Goal: Task Accomplishment & Management: Use online tool/utility

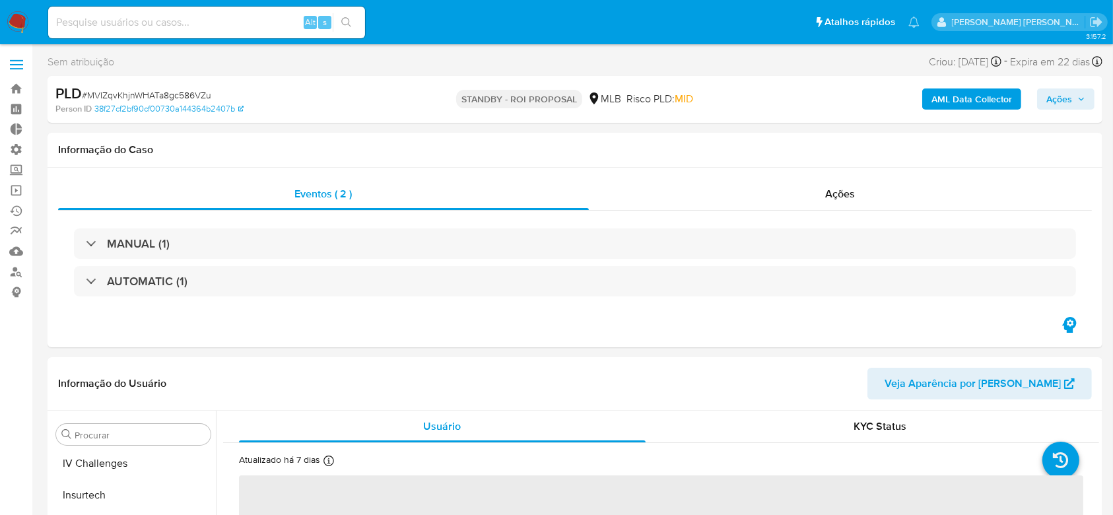
scroll to position [589, 0]
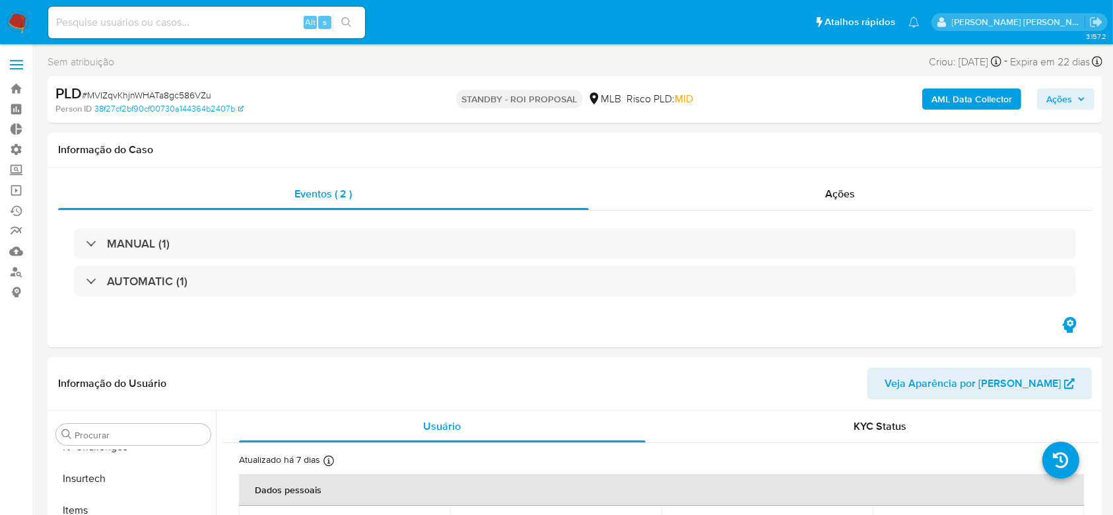
select select "10"
click at [22, 188] on link "Operações em massa" at bounding box center [78, 190] width 157 height 20
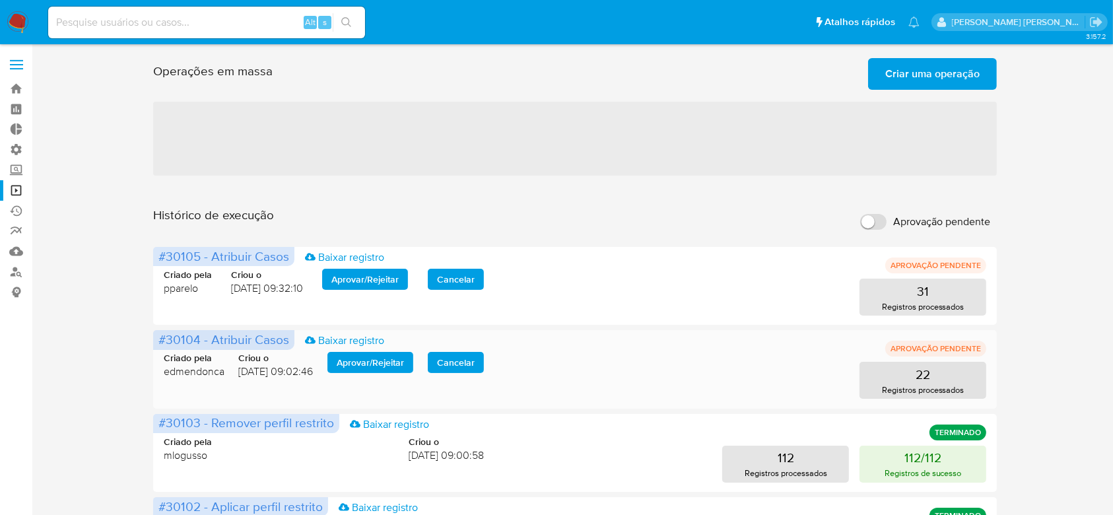
click at [370, 361] on span "Aprovar / Rejeitar" at bounding box center [370, 362] width 67 height 18
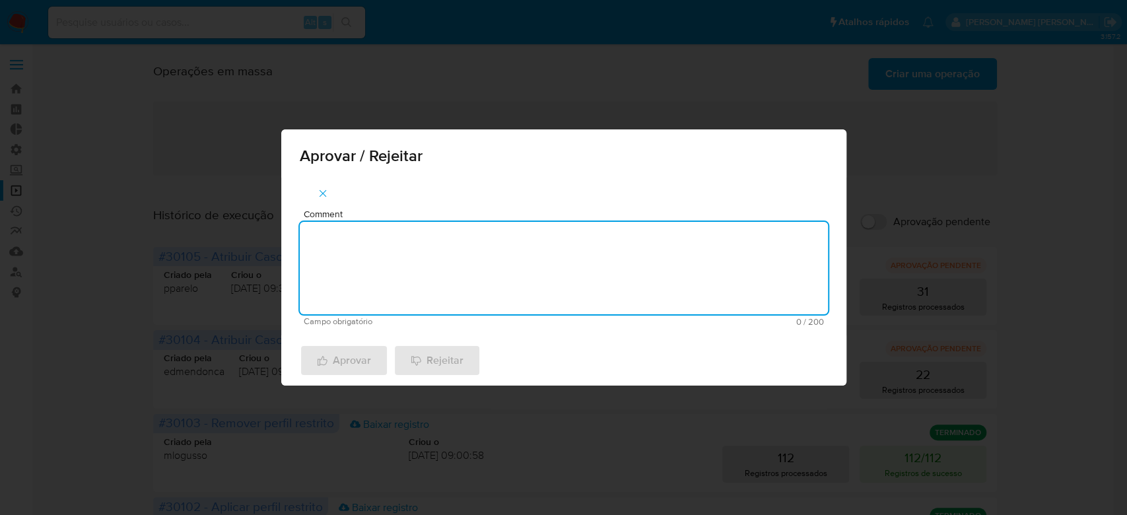
click at [385, 291] on textarea "Comment" at bounding box center [564, 268] width 528 height 92
drag, startPoint x: 413, startPoint y: 238, endPoint x: 65, endPoint y: 175, distance: 354.2
click at [65, 175] on div "Aprovar / Rejeitar Comment Para tratamento. Campo obrigatório 16 / 200 184 cara…" at bounding box center [563, 257] width 1127 height 515
paste textarea "[09:23, 04/09/2025] Rodrigo Irmão: Gera uma classificação [09:23, 04/09/2025] R…"
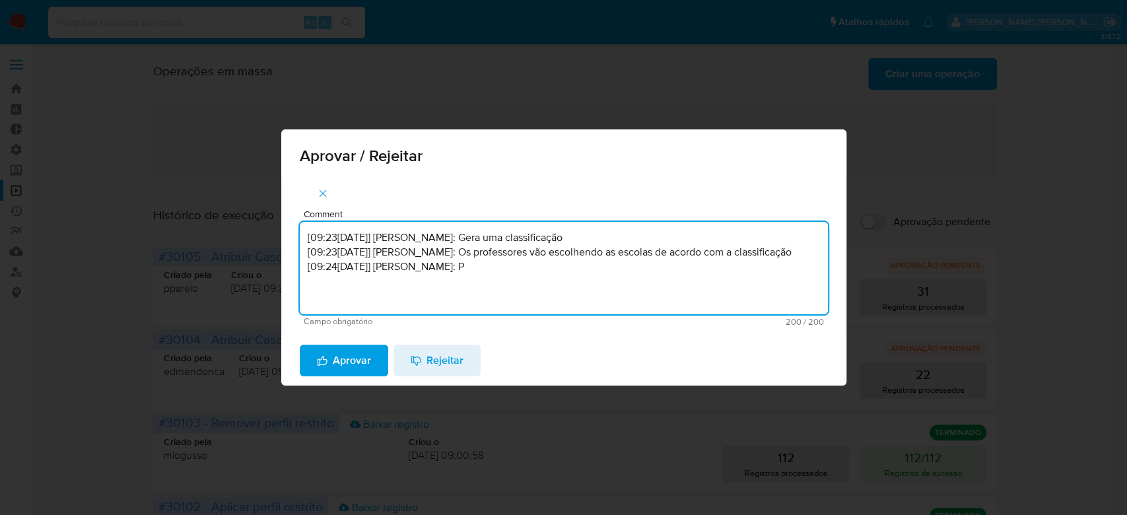
click at [331, 252] on textarea "[09:23, 04/09/2025] Rodrigo Irmão: Gera uma classificação [09:23, 04/09/2025] R…" at bounding box center [564, 268] width 528 height 92
click at [438, 255] on textarea "[09:23, 04/09/2025] Rodrigo Irmão: Gera uma classificação [09:23, 04/09/2025] R…" at bounding box center [564, 268] width 528 height 92
drag, startPoint x: 496, startPoint y: 275, endPoint x: 269, endPoint y: 214, distance: 234.4
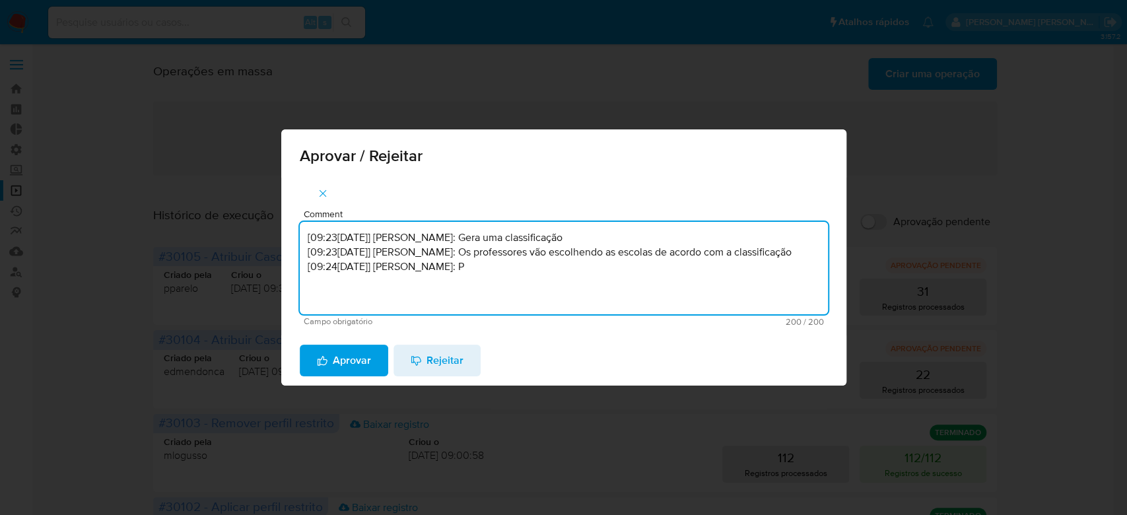
click at [269, 214] on div "Aprovar / Rejeitar Comment [09:23, 04/09/2025] Rodrigo Irmão: Gera uma classifi…" at bounding box center [563, 257] width 1127 height 515
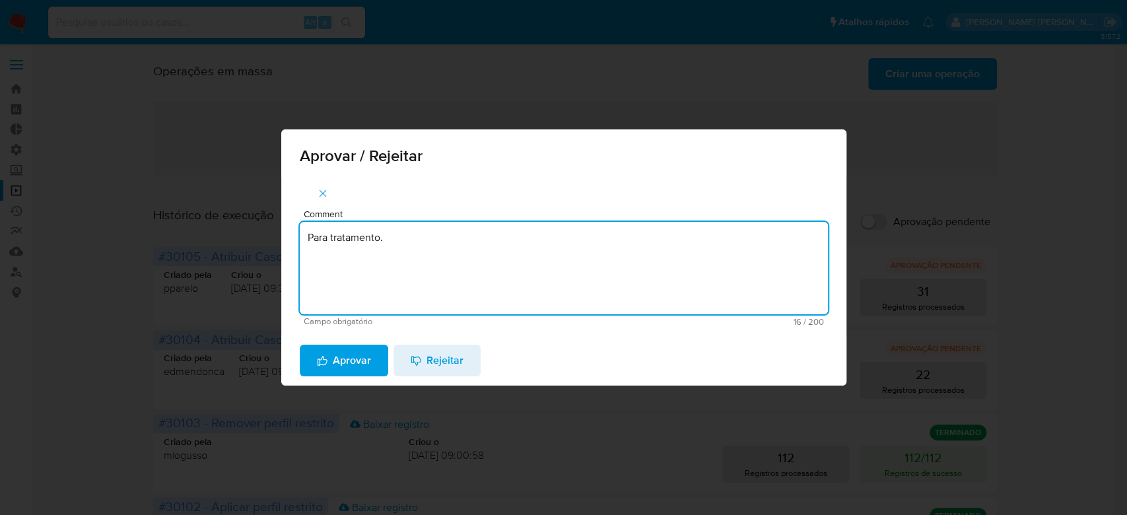
drag, startPoint x: 416, startPoint y: 238, endPoint x: 8, endPoint y: 148, distance: 418.4
click at [8, 148] on div "Aprovar / Rejeitar Comment Para tratamento. Campo obrigatório 16 / 200 184 cara…" at bounding box center [563, 257] width 1127 height 515
click at [526, 291] on textarea "Para tratamento." at bounding box center [564, 268] width 528 height 92
type textarea "Para tratamento."
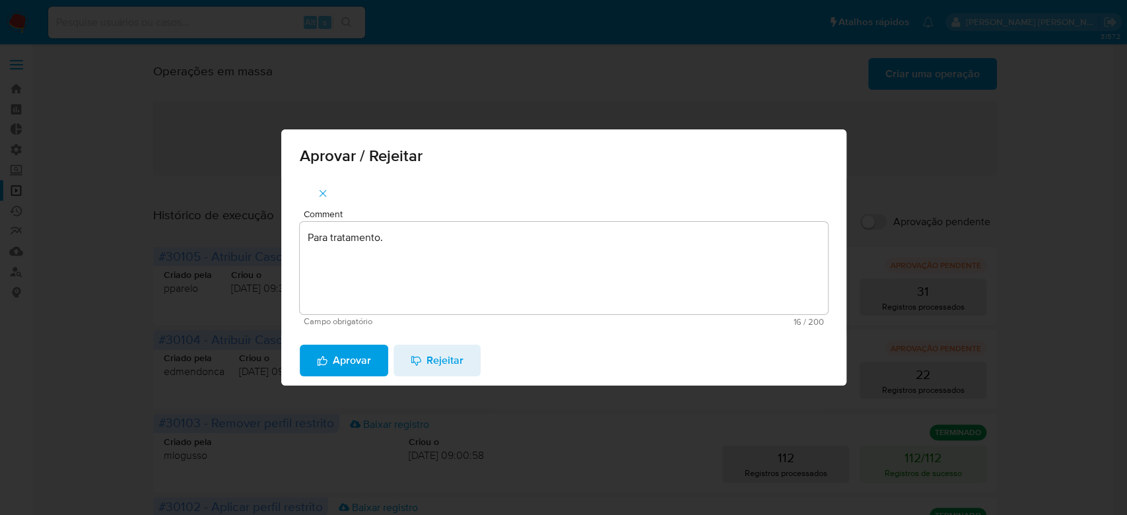
click at [322, 354] on span "Aprovar" at bounding box center [344, 360] width 54 height 29
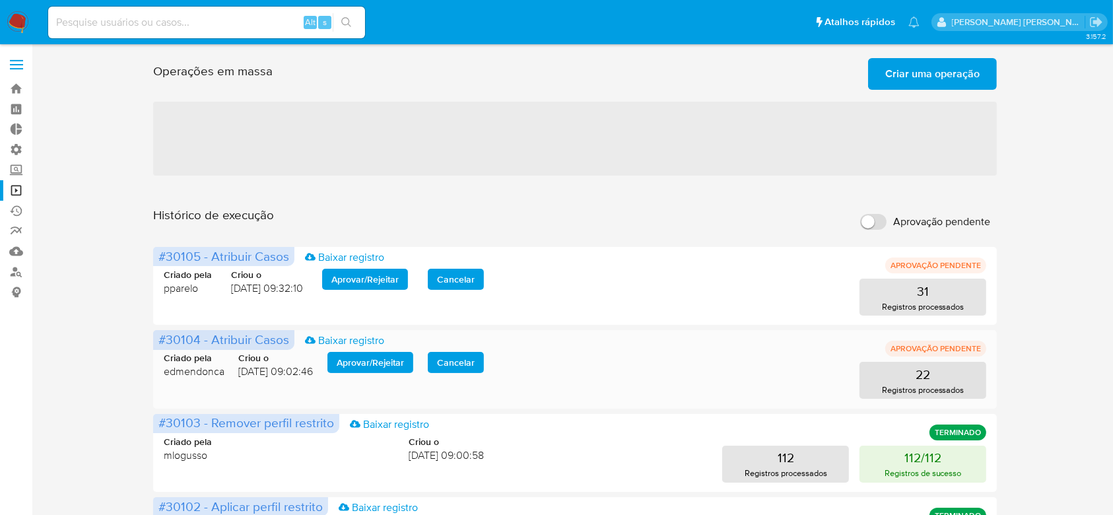
click at [353, 355] on span "Aprovar / Rejeitar" at bounding box center [370, 362] width 67 height 18
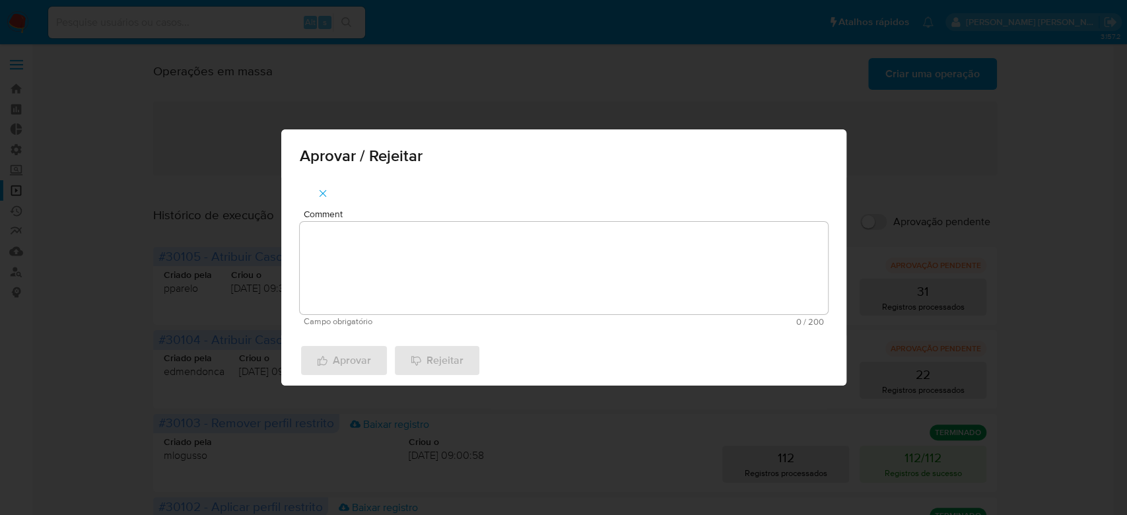
click at [375, 257] on textarea "Comment" at bounding box center [564, 268] width 528 height 92
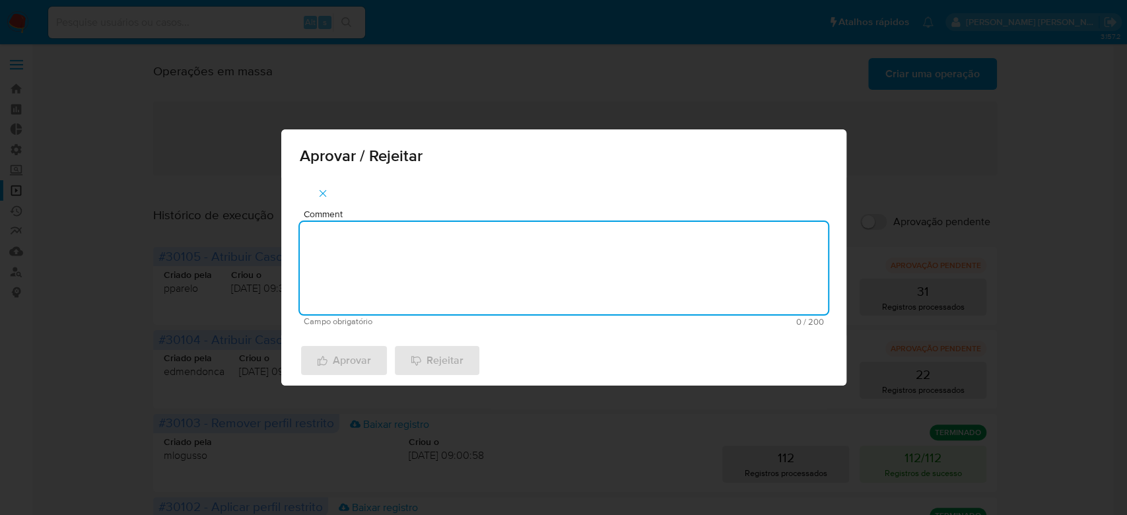
paste textarea "Para tratamento."
type textarea "Para tratamento."
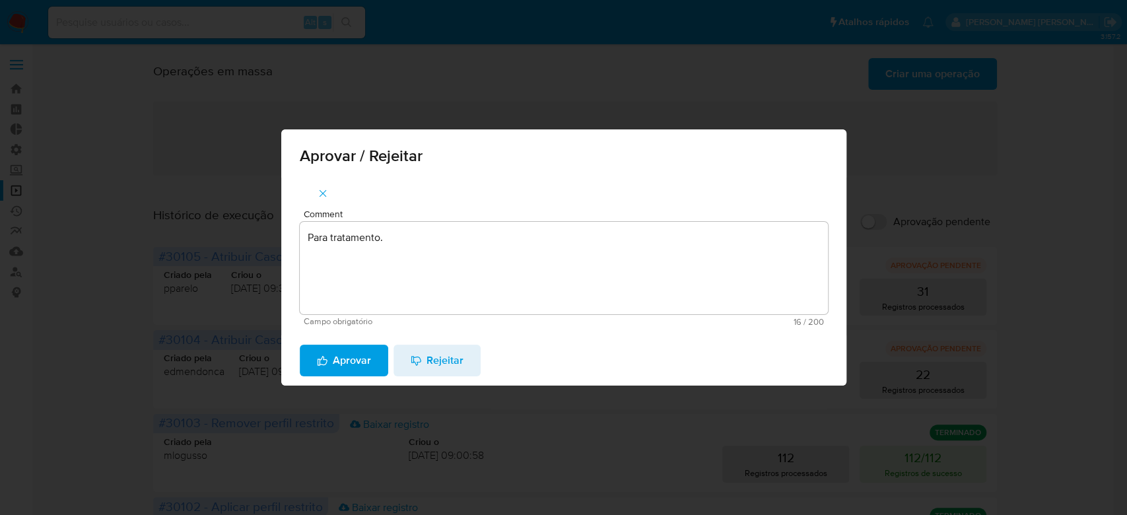
click at [358, 371] on span "Aprovar" at bounding box center [344, 360] width 54 height 29
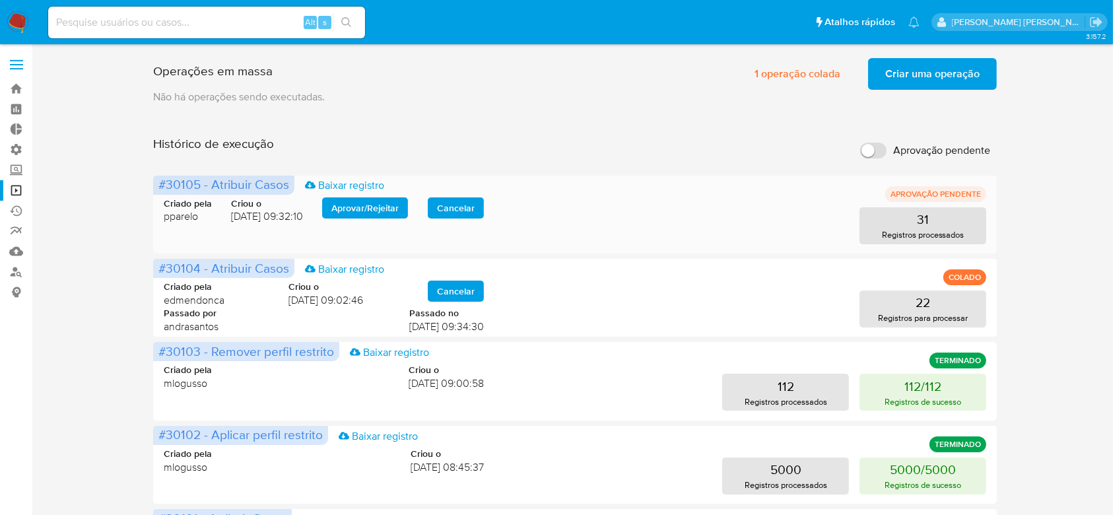
click at [385, 201] on span "Aprovar / Rejeitar" at bounding box center [364, 208] width 67 height 18
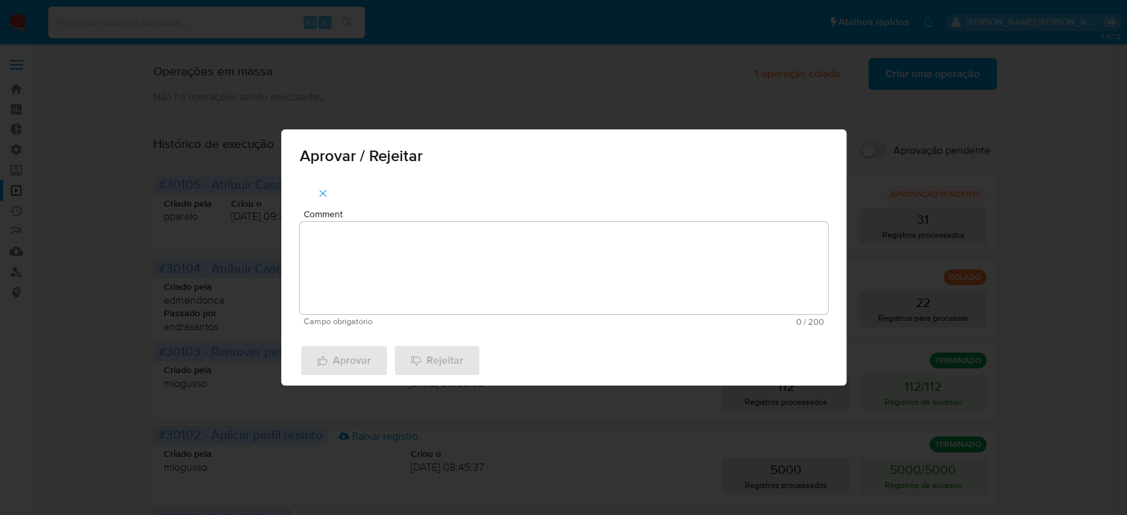
drag, startPoint x: 365, startPoint y: 215, endPoint x: 336, endPoint y: 261, distance: 54.6
click at [365, 217] on span "Comment" at bounding box center [568, 214] width 528 height 10
click at [365, 222] on textarea "Comment" at bounding box center [564, 268] width 528 height 92
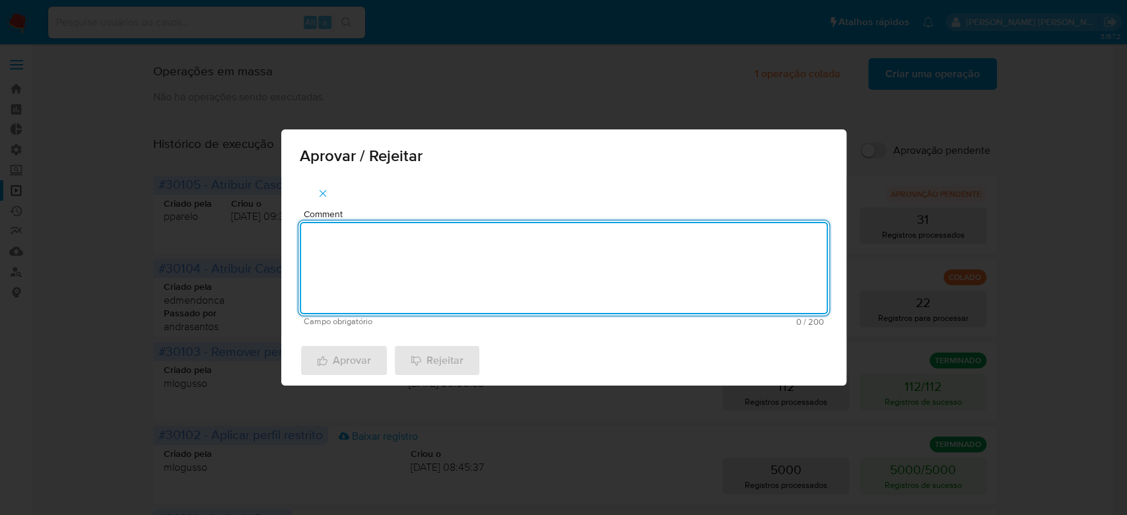
paste textarea "SVWMdMLPUYbwWJ6TN5MSvksQ jhSqhRFTSkw4rx3YNy6O2H0K UKl8Qg5oecgpwDg7lTRpK8Fe GIMp…"
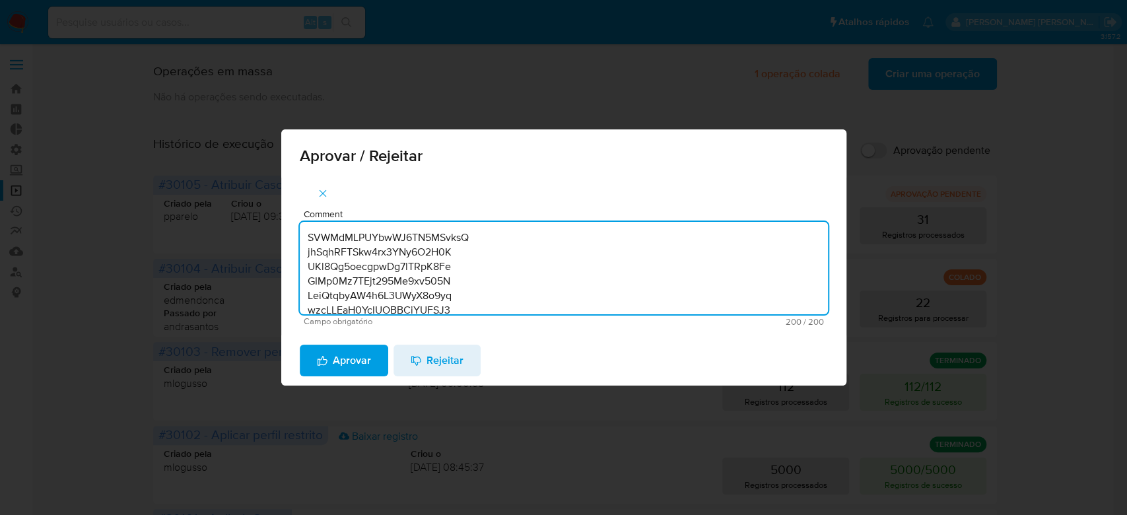
drag, startPoint x: 467, startPoint y: 291, endPoint x: 269, endPoint y: 160, distance: 237.1
click at [269, 160] on div "Aprovar / Rejeitar Comment SVWMdMLPUYbwWJ6TN5MSvksQ jhSqhRFTSkw4rx3YNy6O2H0K UK…" at bounding box center [563, 257] width 1127 height 515
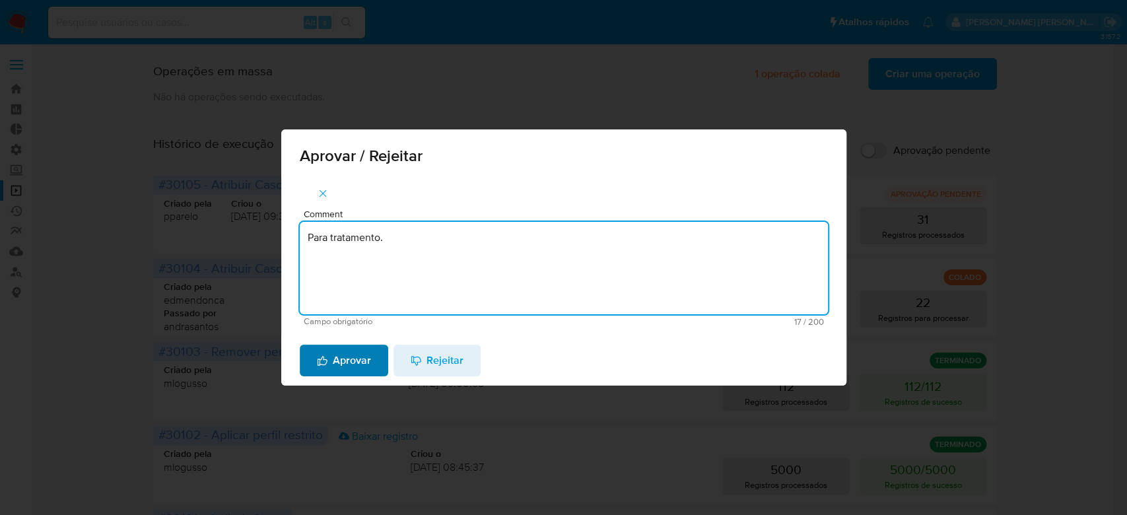
type textarea "Para tratamento."
click at [352, 362] on span "Aprovar" at bounding box center [344, 360] width 54 height 29
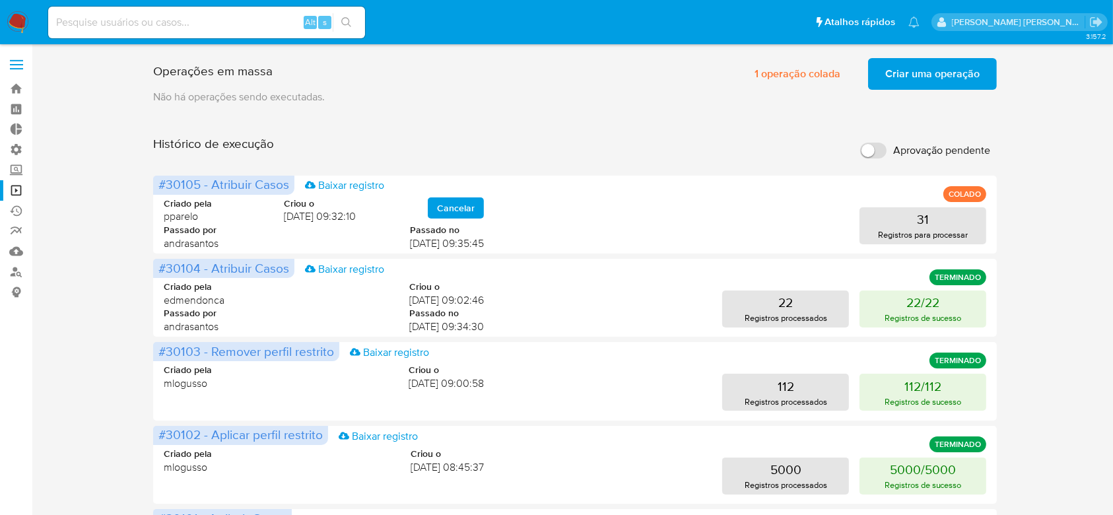
click at [900, 77] on span "Criar uma operação" at bounding box center [932, 73] width 94 height 29
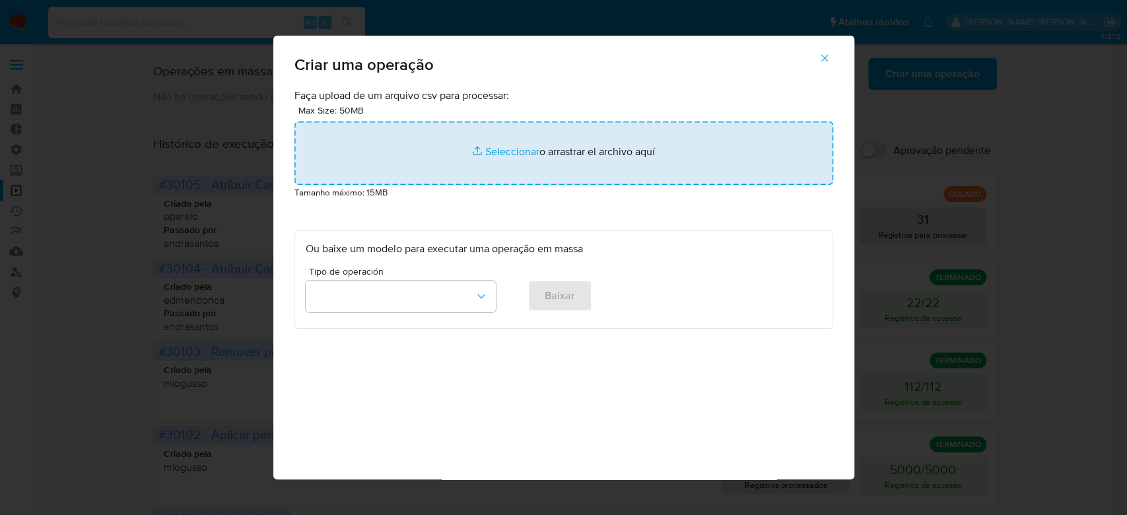
click at [491, 146] on input "file" at bounding box center [563, 152] width 539 height 63
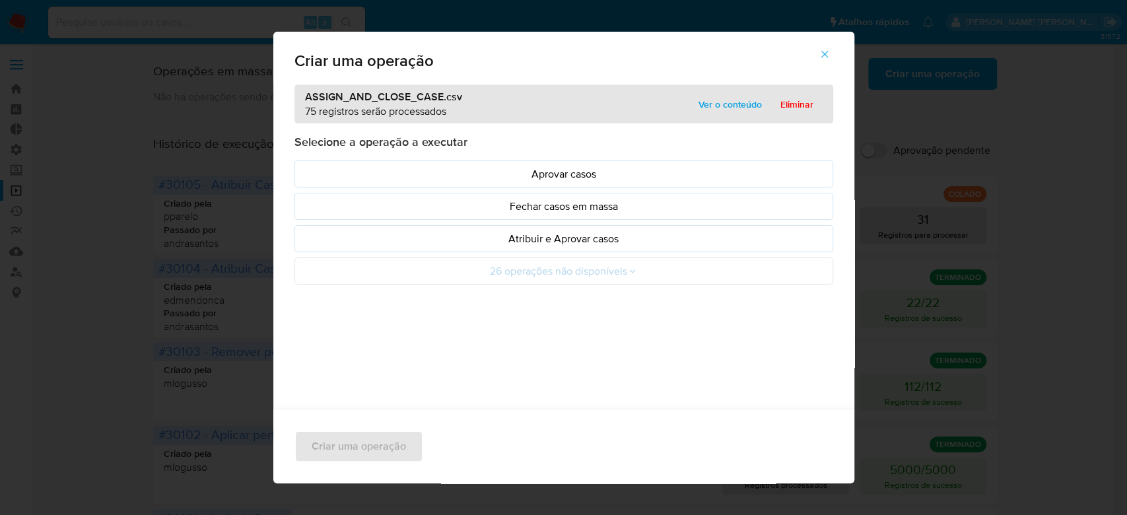
click at [727, 104] on span "Ver o conteúdo" at bounding box center [729, 104] width 63 height 18
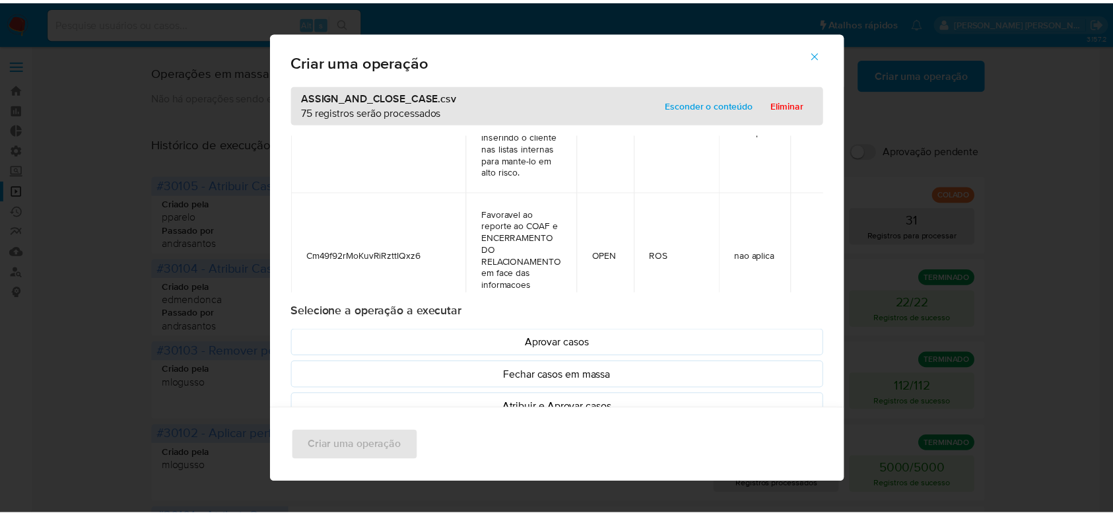
scroll to position [8853, 0]
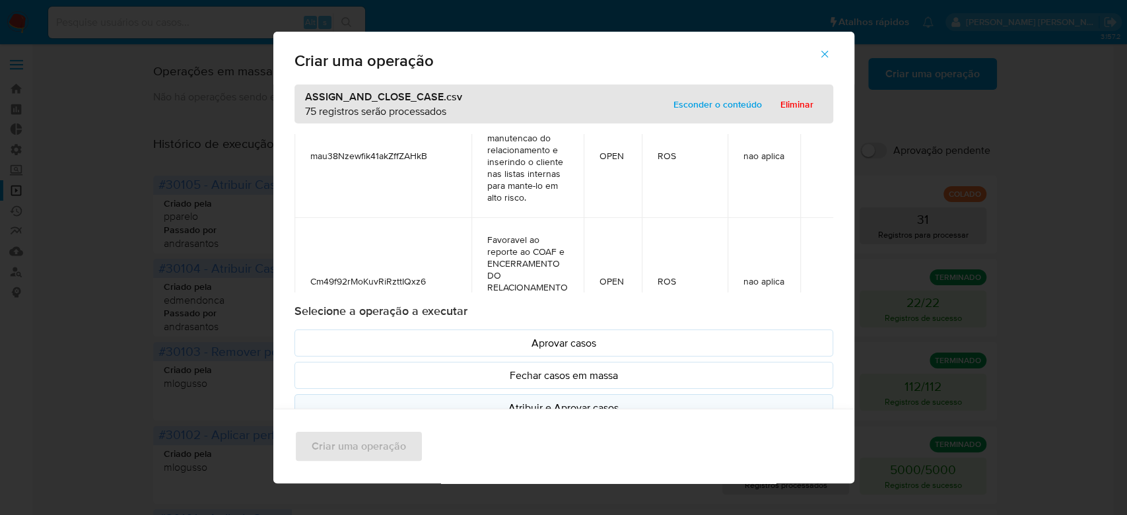
click at [562, 403] on p "Atribuir e Aprovar casos" at bounding box center [564, 407] width 516 height 15
click at [372, 437] on span "Criar uma operação" at bounding box center [359, 446] width 94 height 29
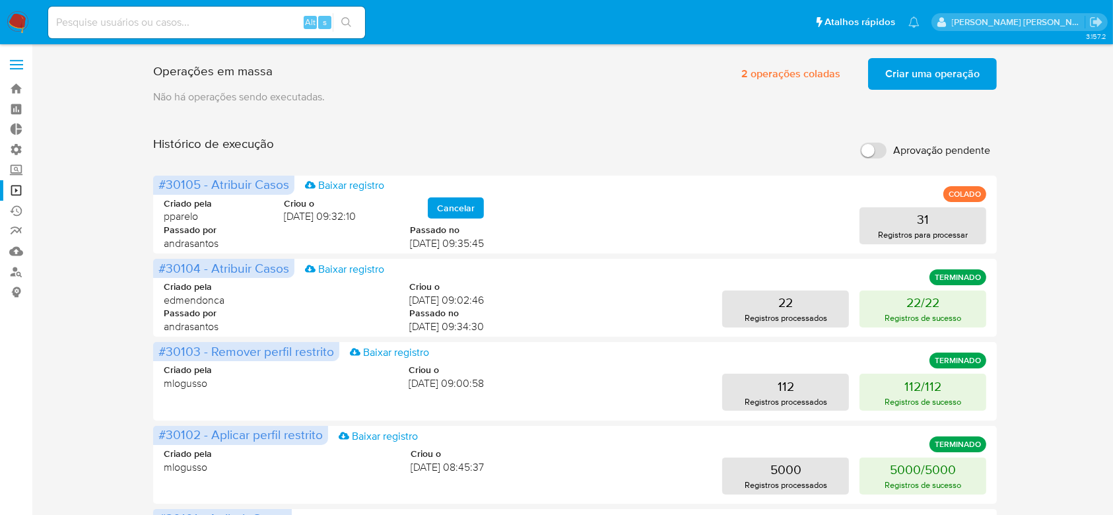
click at [952, 73] on span "Criar uma operação" at bounding box center [932, 73] width 94 height 29
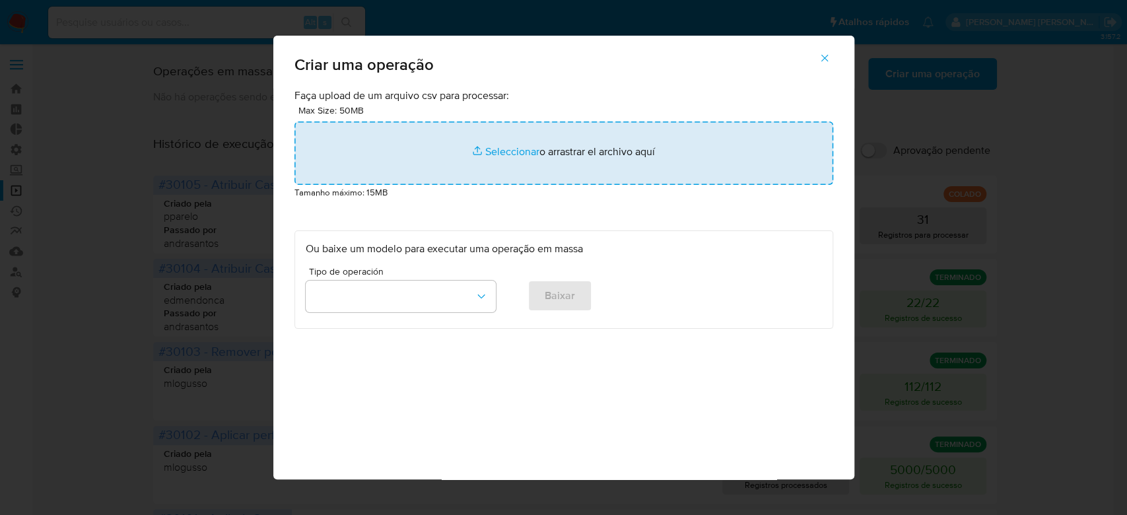
click at [517, 147] on input "file" at bounding box center [563, 152] width 539 height 63
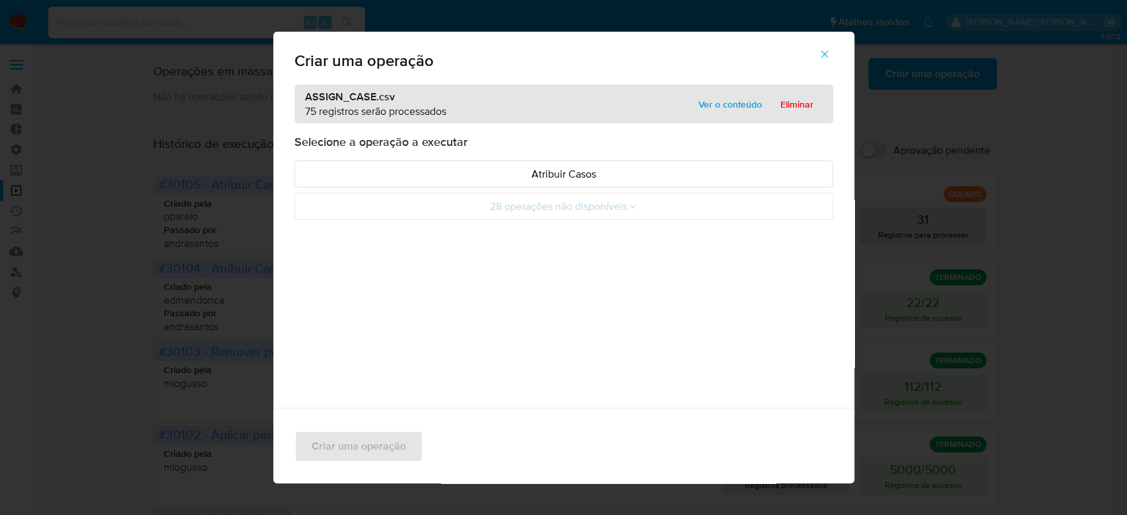
click at [725, 104] on span "Ver o conteúdo" at bounding box center [729, 104] width 63 height 18
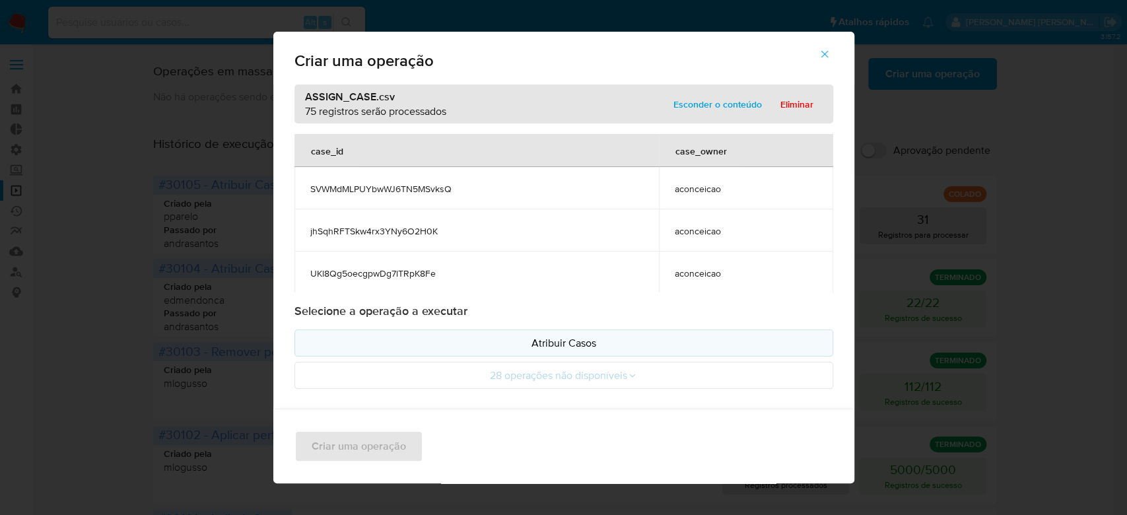
click at [539, 343] on p "Atribuir Casos" at bounding box center [564, 342] width 516 height 15
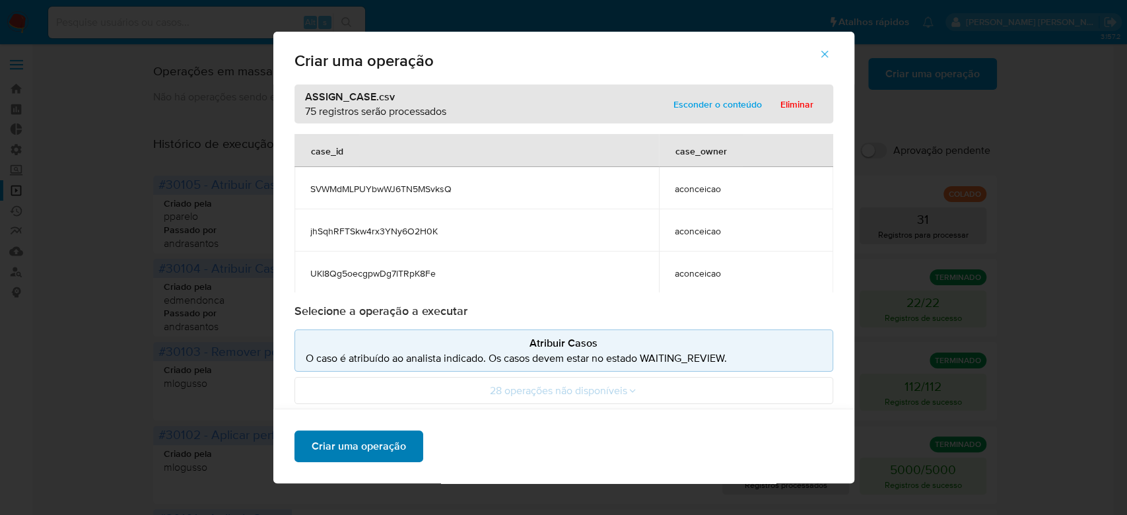
click at [395, 443] on span "Criar uma operação" at bounding box center [359, 446] width 94 height 29
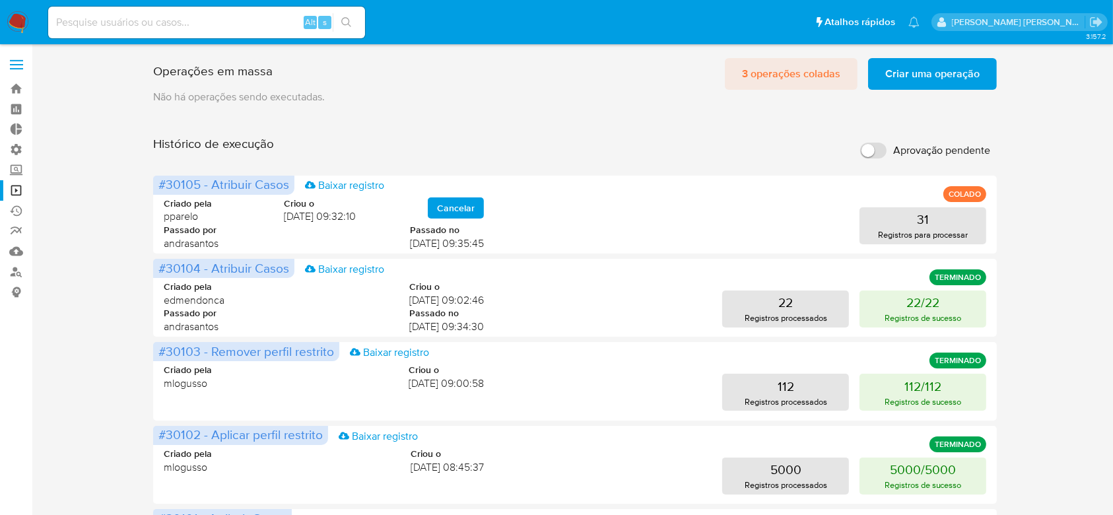
click at [806, 78] on span "3 operações coladas" at bounding box center [791, 73] width 98 height 29
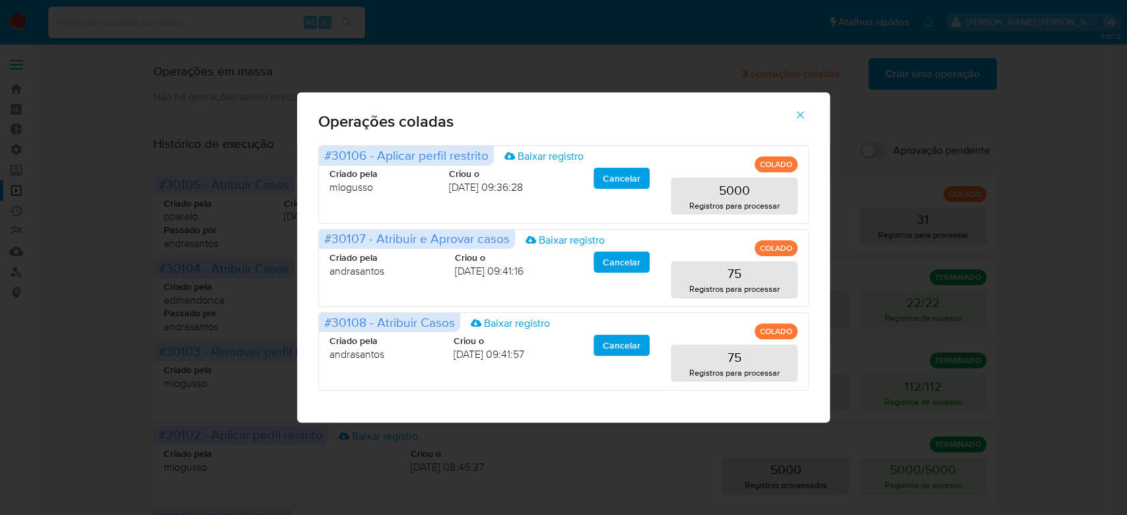
click at [799, 111] on icon "button" at bounding box center [800, 115] width 12 height 12
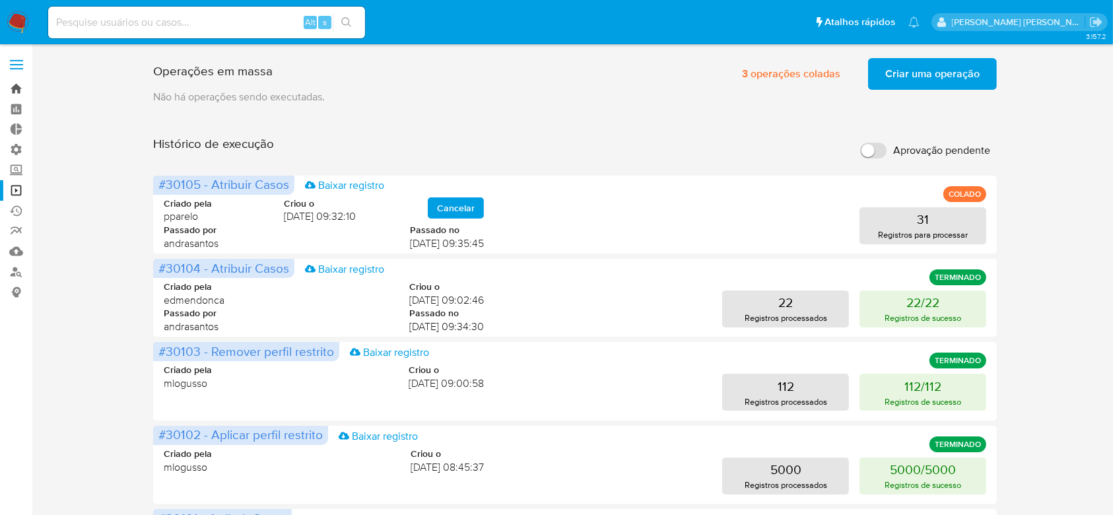
click at [15, 96] on link "Bandeja" at bounding box center [78, 89] width 157 height 20
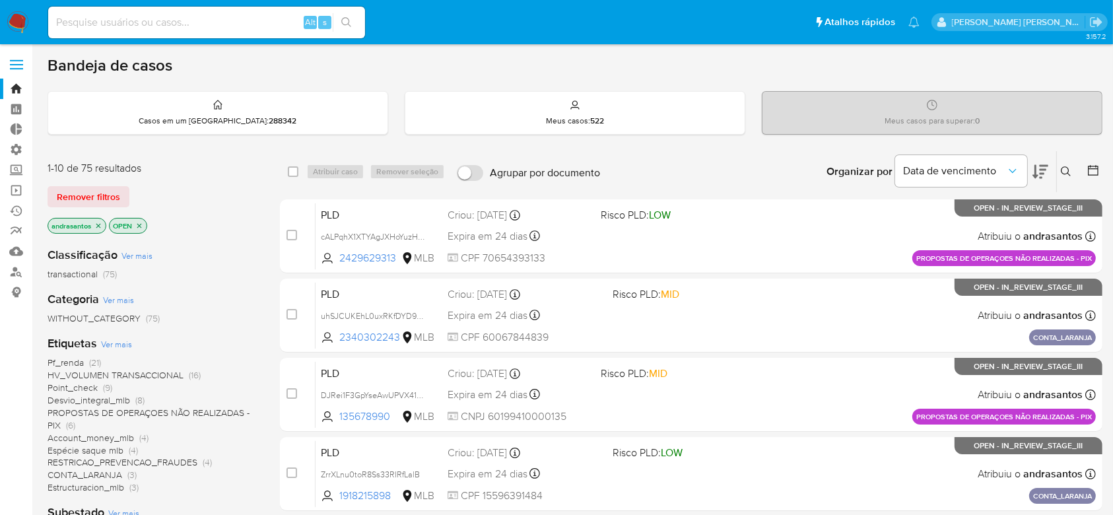
click at [100, 222] on icon "close-filter" at bounding box center [98, 226] width 8 height 8
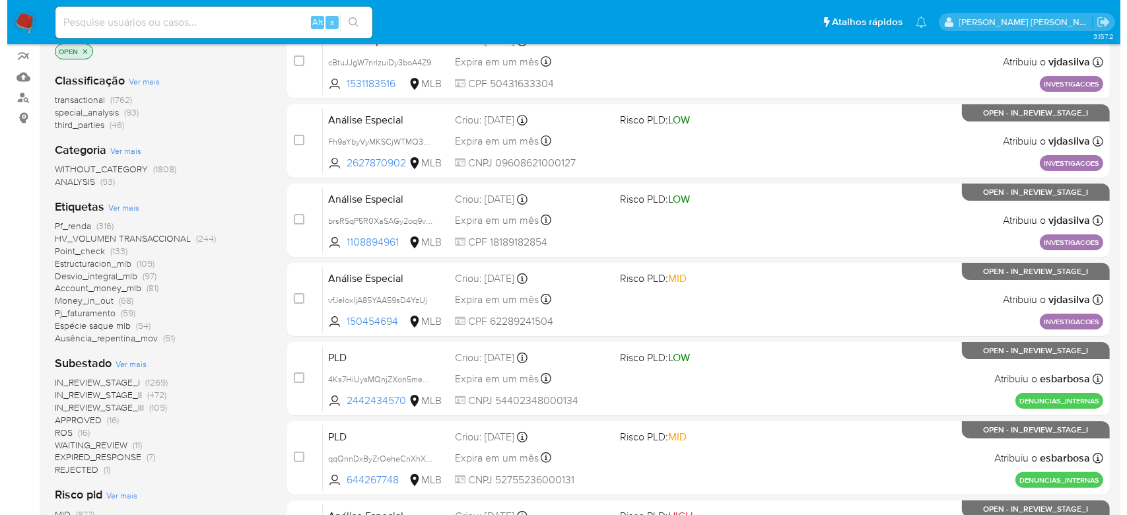
scroll to position [176, 0]
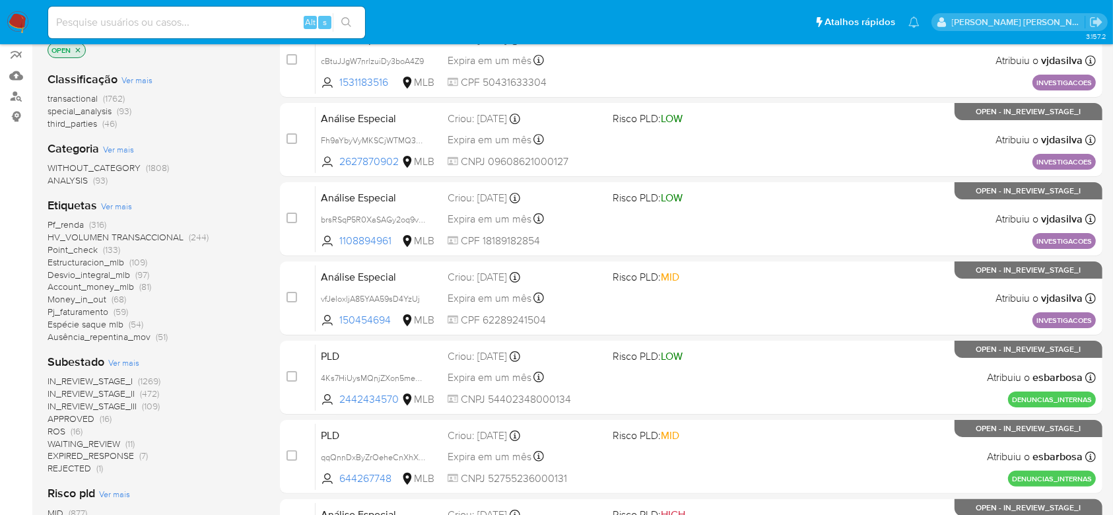
click at [115, 356] on span "Ver mais" at bounding box center [123, 362] width 31 height 12
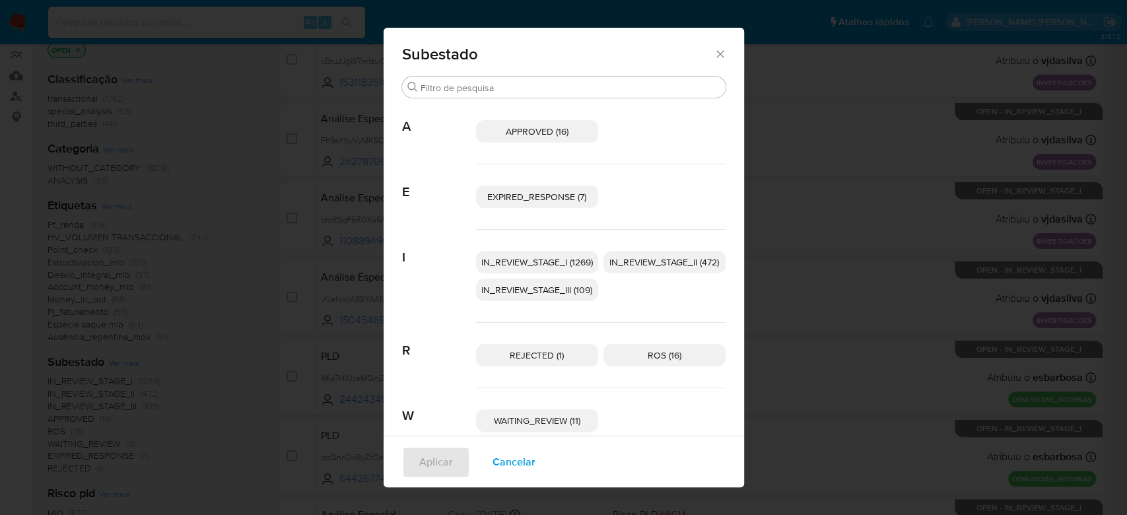
click at [549, 264] on span "IN_REVIEW_STAGE_I (1269)" at bounding box center [537, 261] width 112 height 13
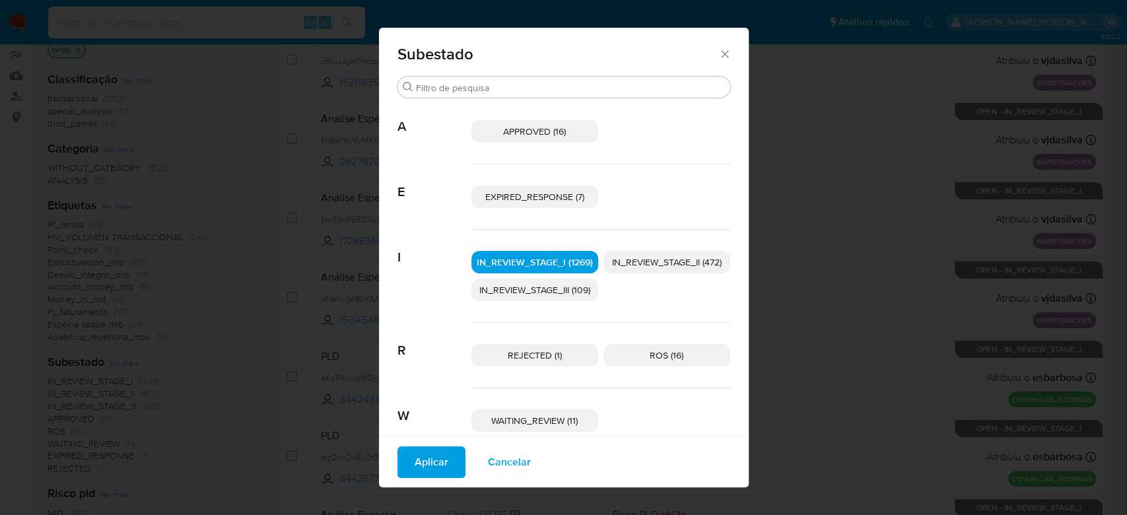
click at [626, 256] on span "IN_REVIEW_STAGE_II (472)" at bounding box center [667, 261] width 110 height 13
click at [400, 452] on button "Aplicar" at bounding box center [431, 462] width 68 height 32
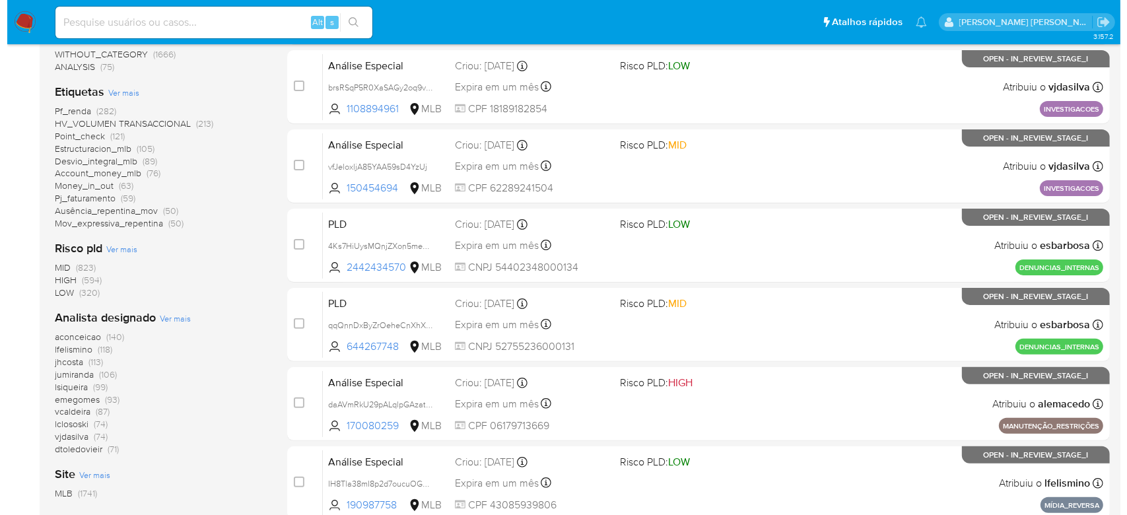
scroll to position [352, 0]
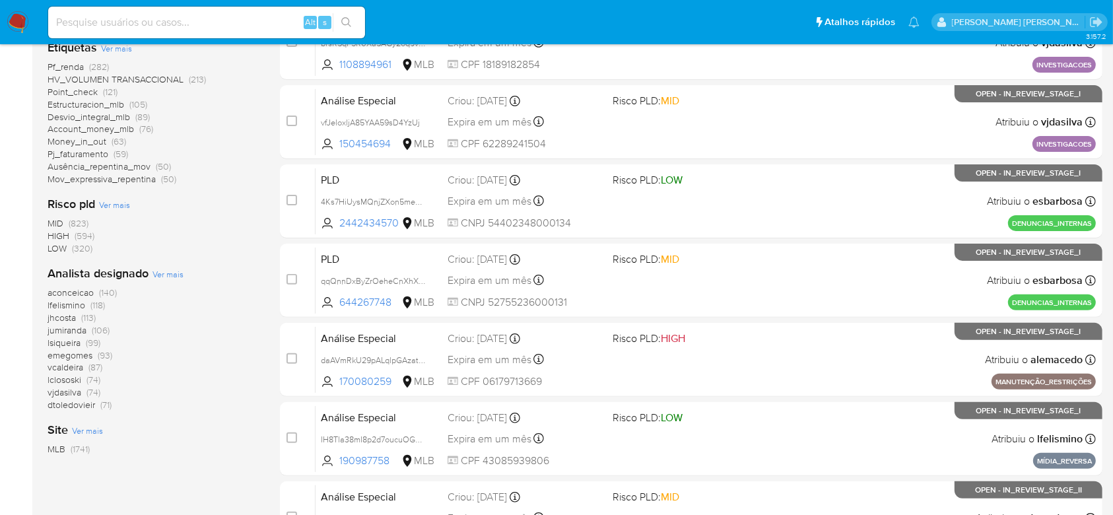
click at [162, 269] on span "Ver mais" at bounding box center [167, 274] width 31 height 12
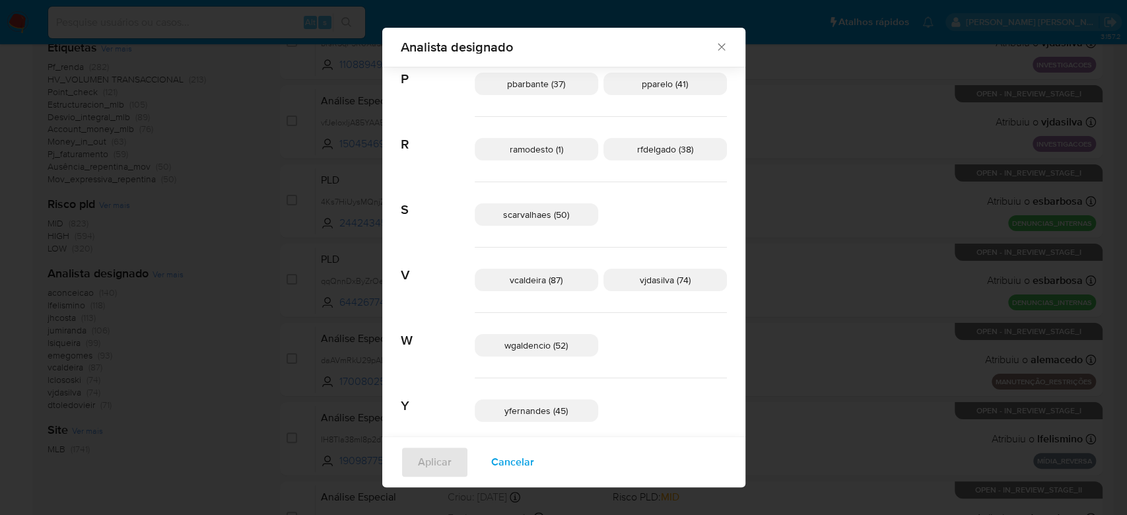
scroll to position [741, 0]
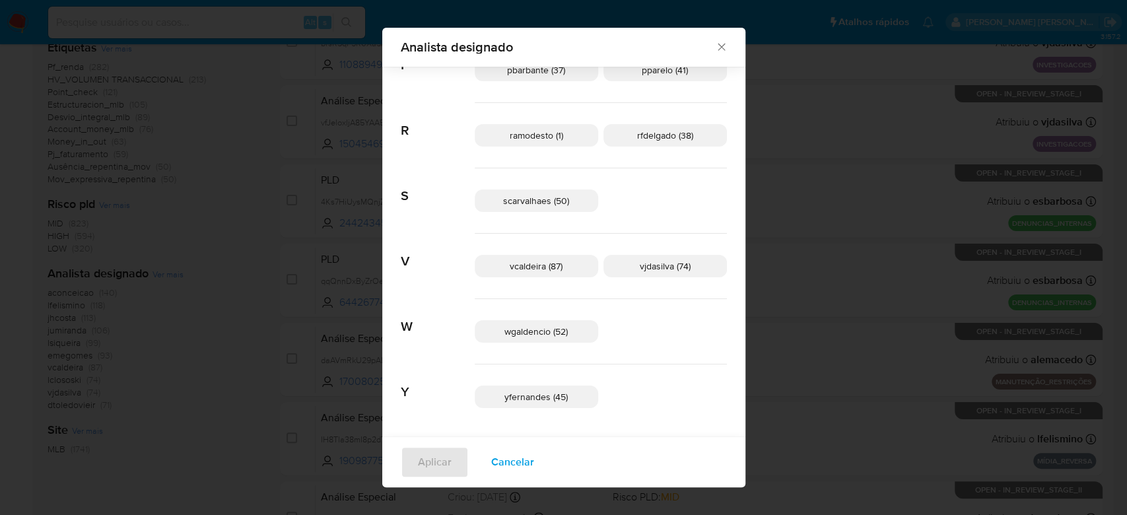
click at [667, 38] on div "Analista designado" at bounding box center [563, 47] width 363 height 39
click at [715, 47] on icon "Fechar" at bounding box center [721, 46] width 13 height 13
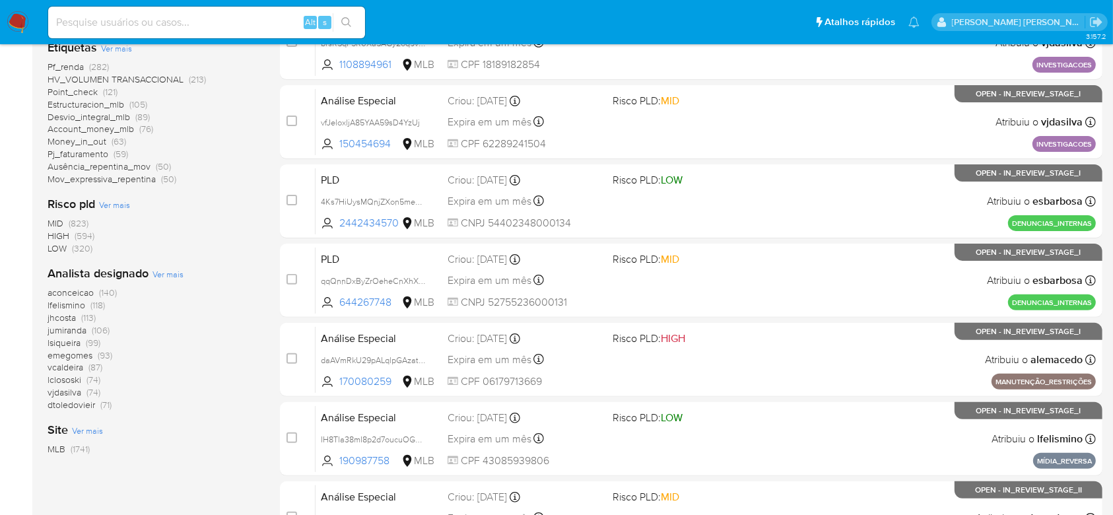
click at [168, 277] on span "Ver mais" at bounding box center [167, 274] width 31 height 12
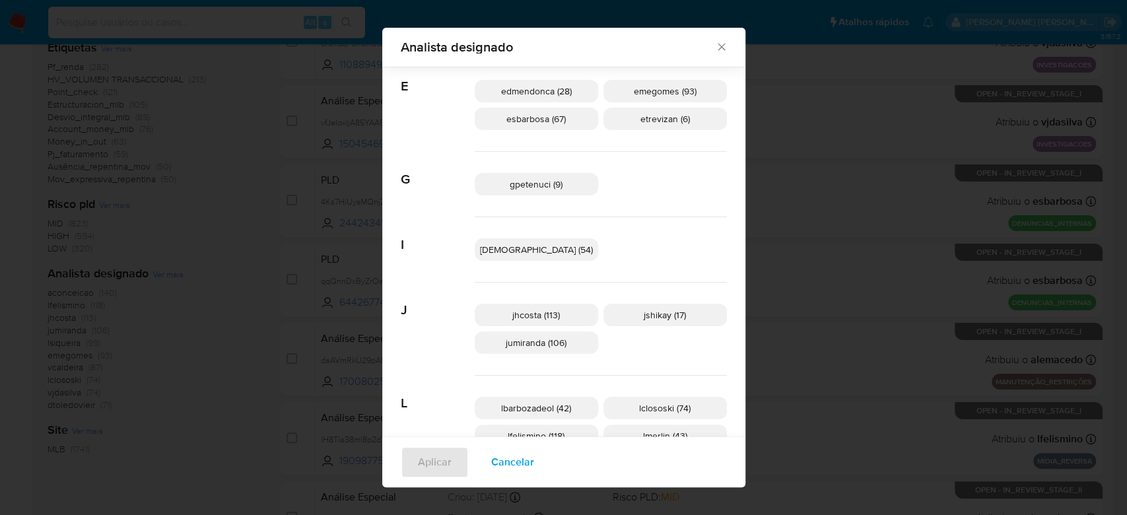
scroll to position [343, 0]
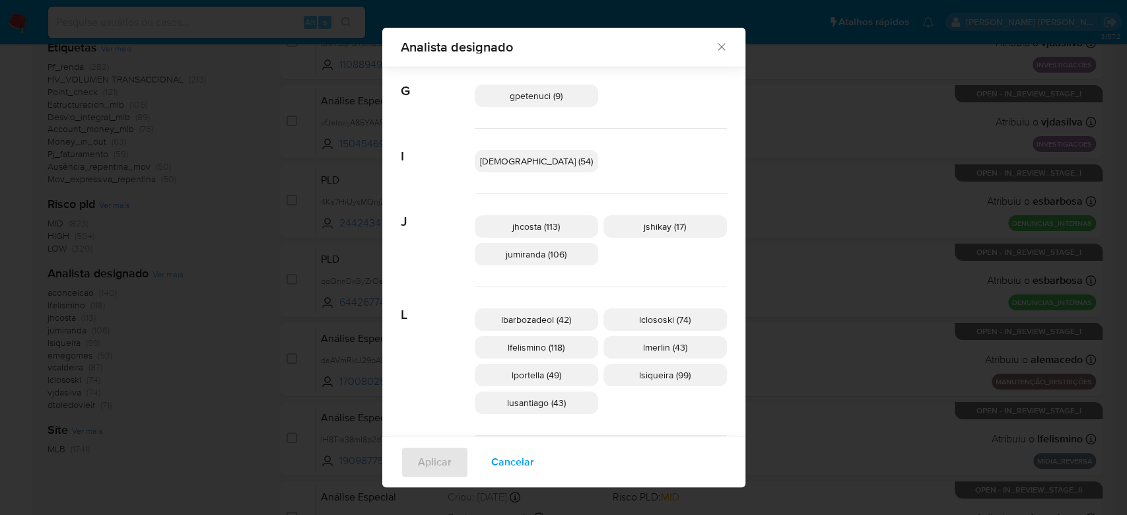
click at [642, 372] on span "lsiqueira (99)" at bounding box center [664, 374] width 51 height 13
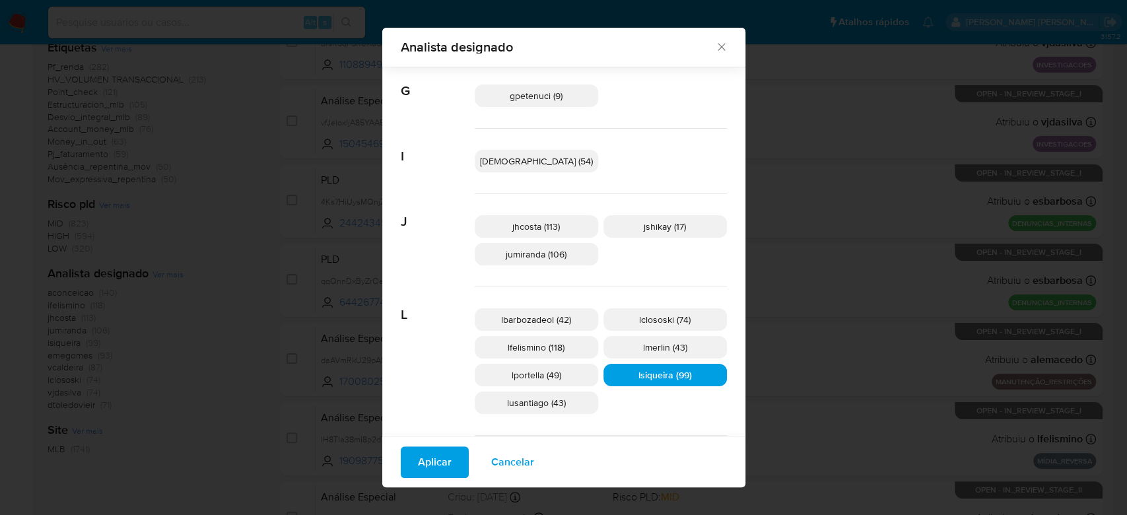
click at [451, 471] on span "Aplicar" at bounding box center [435, 461] width 34 height 29
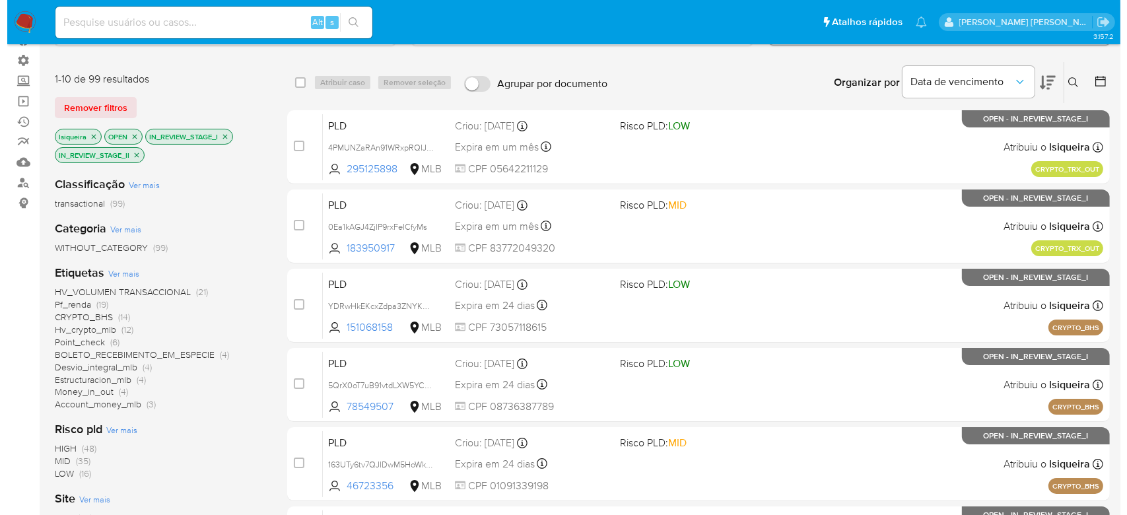
scroll to position [176, 0]
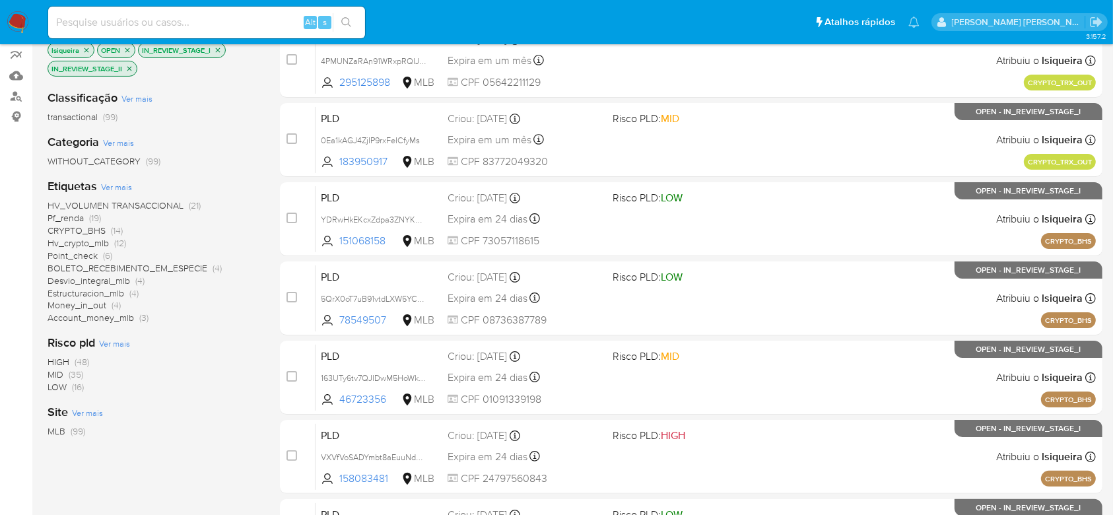
click at [115, 189] on span "Ver mais" at bounding box center [116, 187] width 31 height 12
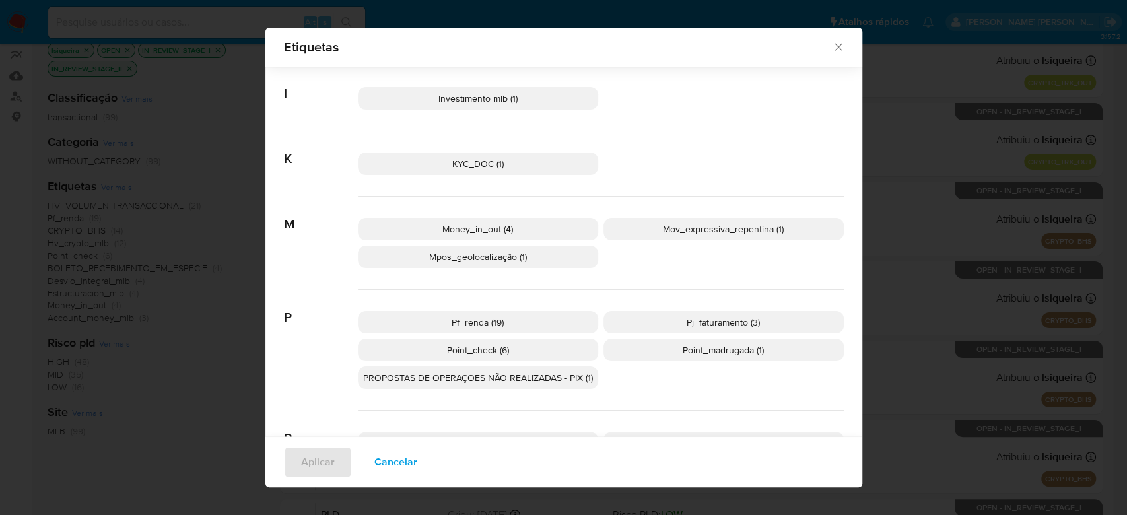
scroll to position [473, 0]
click at [492, 323] on span "Pf_renda (19)" at bounding box center [477, 319] width 52 height 13
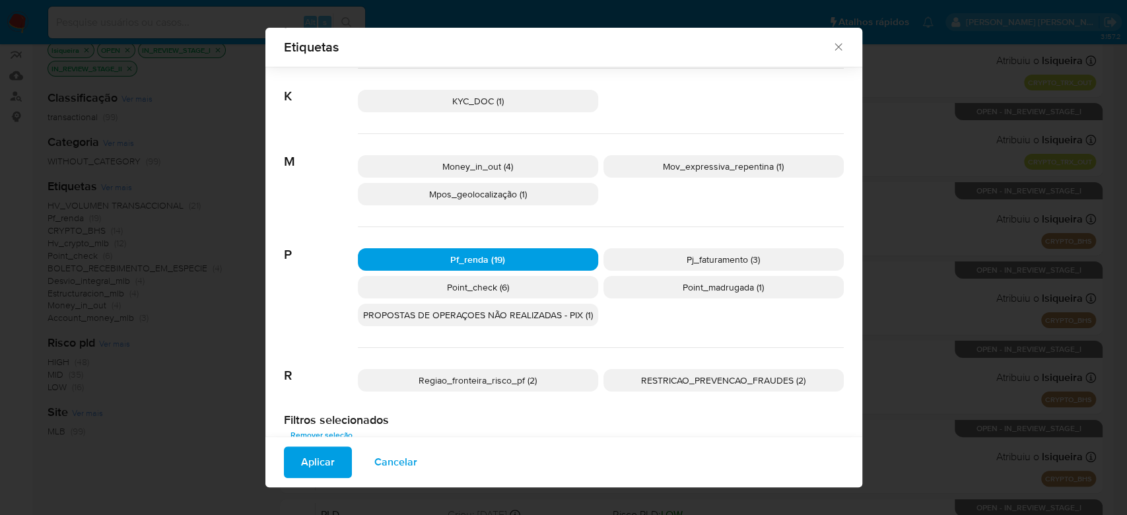
scroll to position [561, 0]
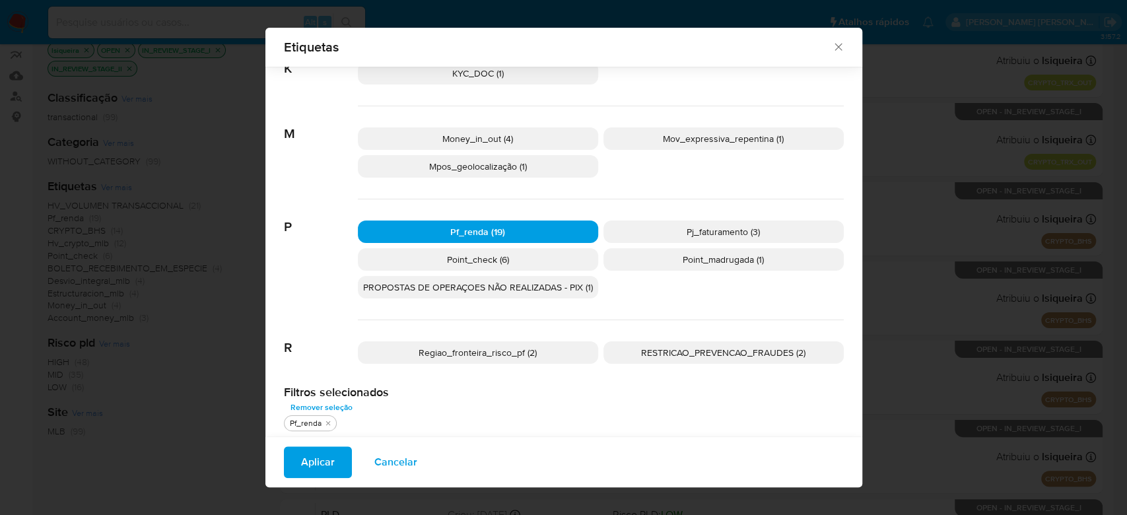
click at [718, 228] on span "Pj_faturamento (3)" at bounding box center [722, 231] width 73 height 13
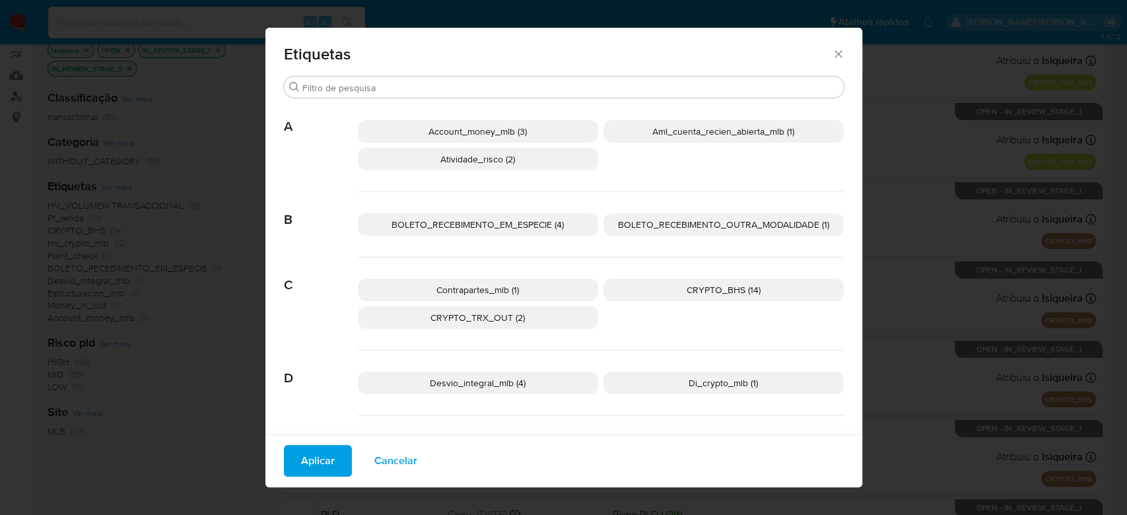
scroll to position [79, 0]
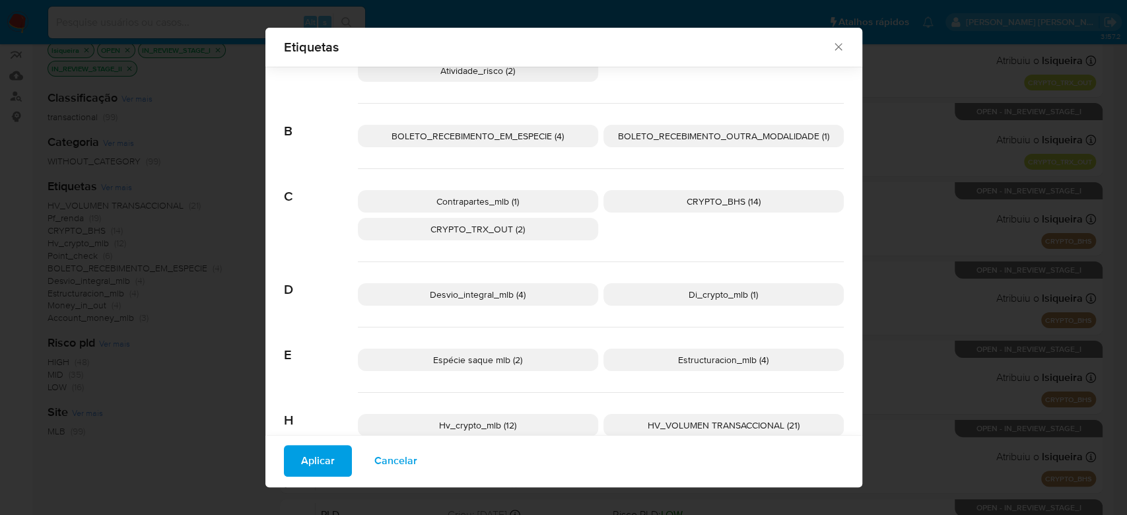
click at [690, 199] on span "CRYPTO_BHS (14)" at bounding box center [723, 201] width 74 height 13
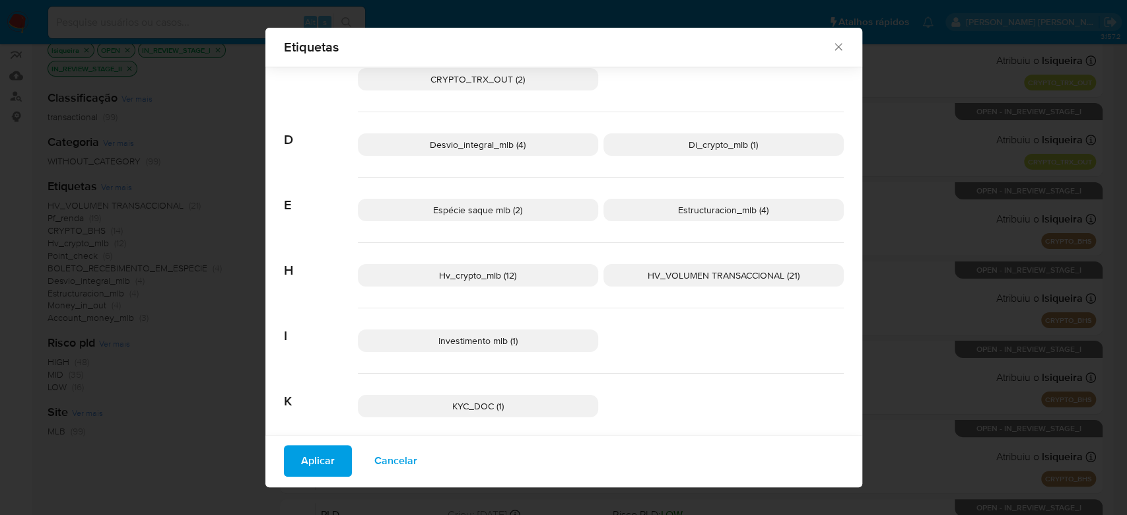
scroll to position [254, 0]
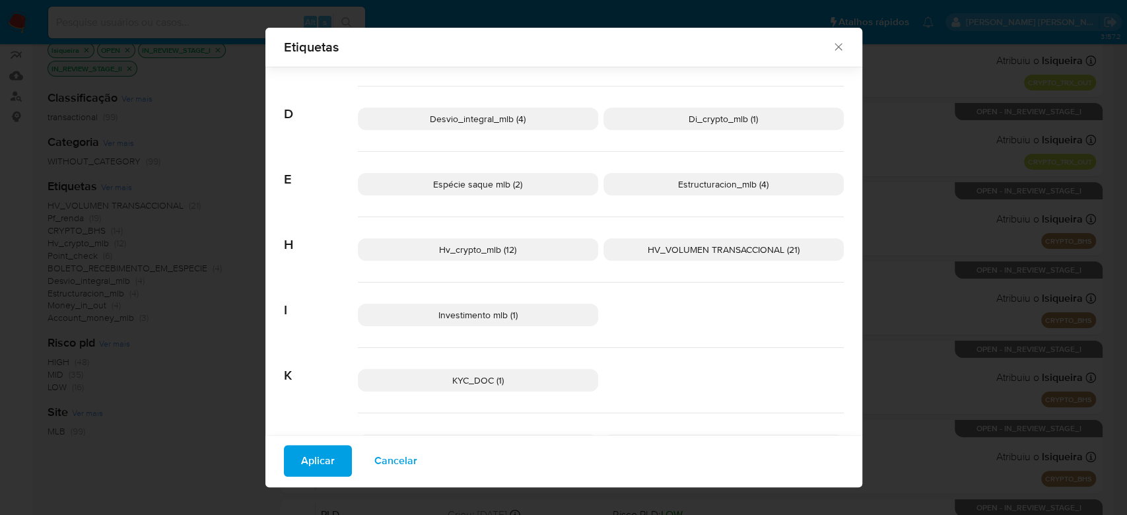
click at [506, 254] on span "Hv_crypto_mlb (12)" at bounding box center [477, 249] width 77 height 13
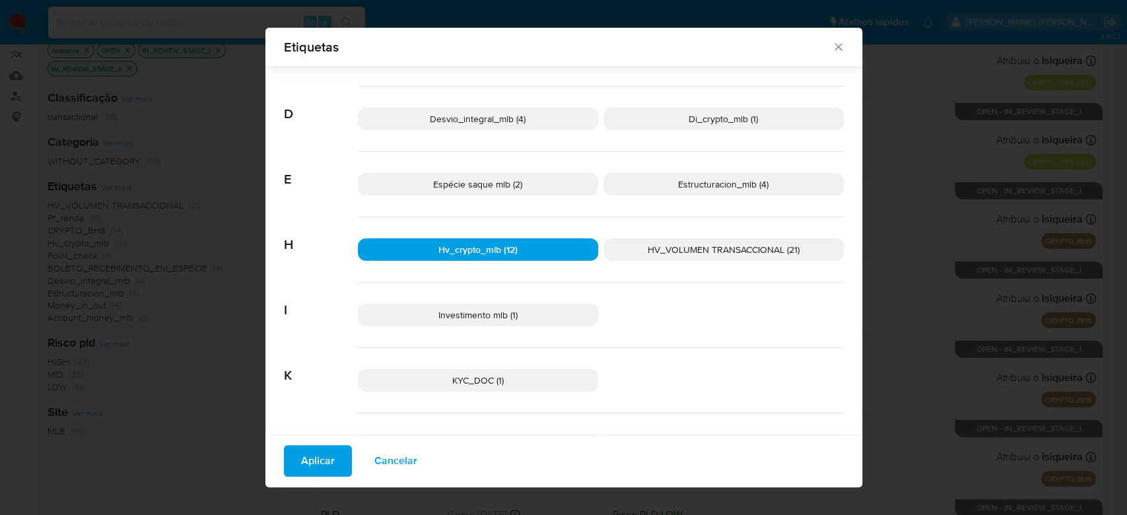
click at [318, 465] on span "Aplicar" at bounding box center [318, 460] width 34 height 29
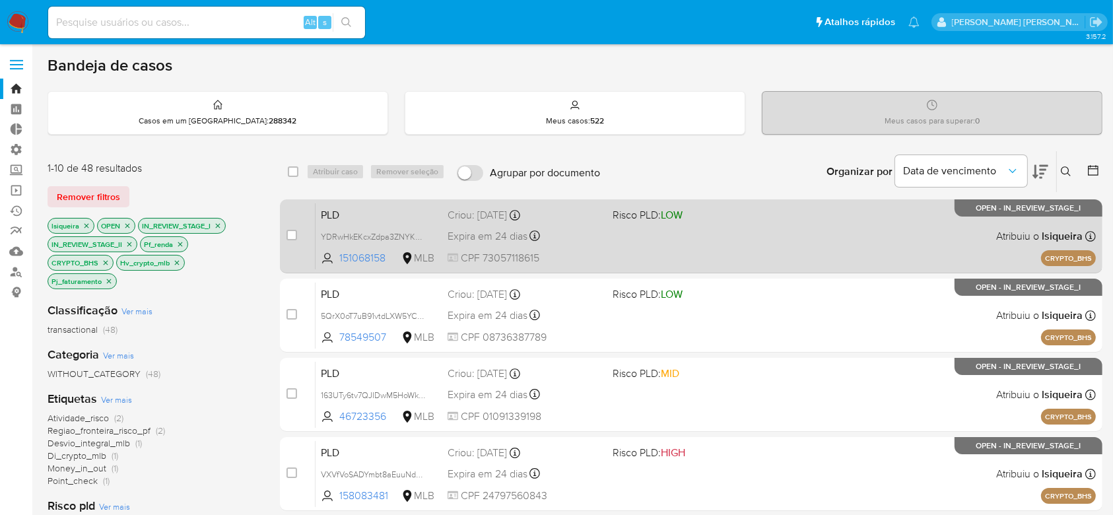
click at [285, 233] on div "case-item-checkbox Incapaz de atribuir o caso PLD YDRwHkEKcxZdpa3ZNYKhn8y0 1510…" at bounding box center [691, 236] width 822 height 74
click at [297, 236] on div "case-item-checkbox Incapaz de atribuir o caso" at bounding box center [300, 236] width 29 height 67
click at [290, 235] on input "checkbox" at bounding box center [291, 235] width 11 height 11
checkbox input "true"
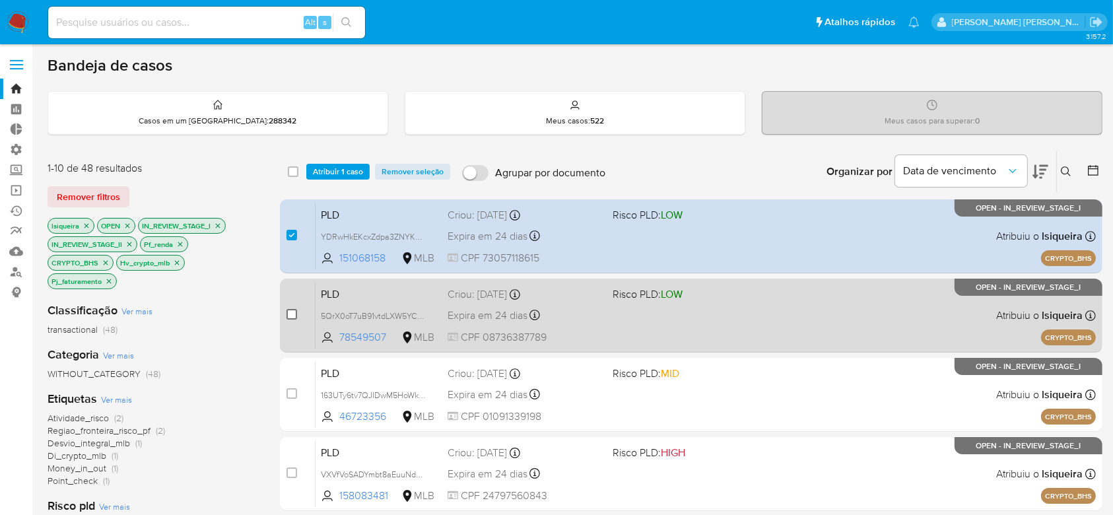
click at [290, 315] on input "checkbox" at bounding box center [291, 314] width 11 height 11
checkbox input "true"
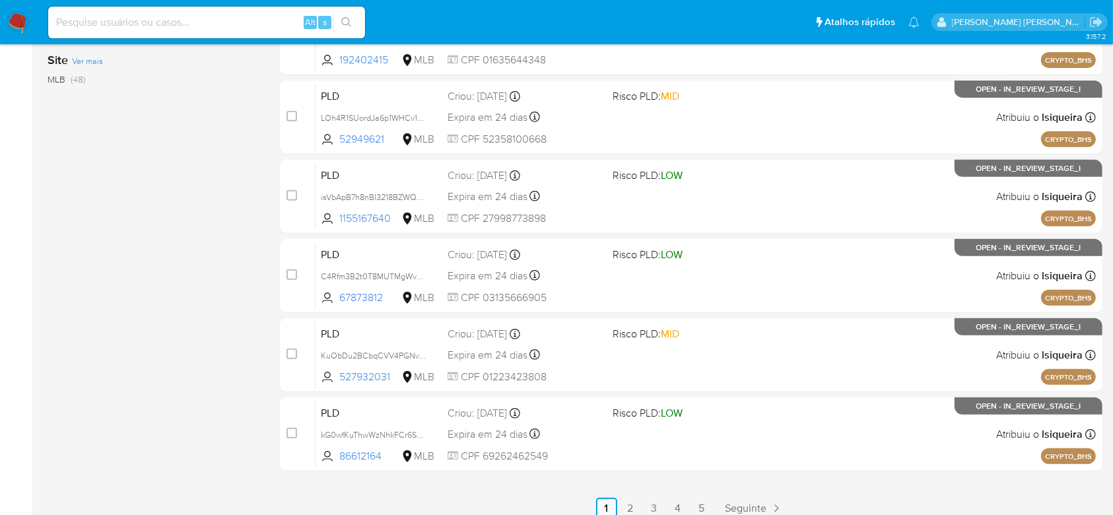
scroll to position [526, 0]
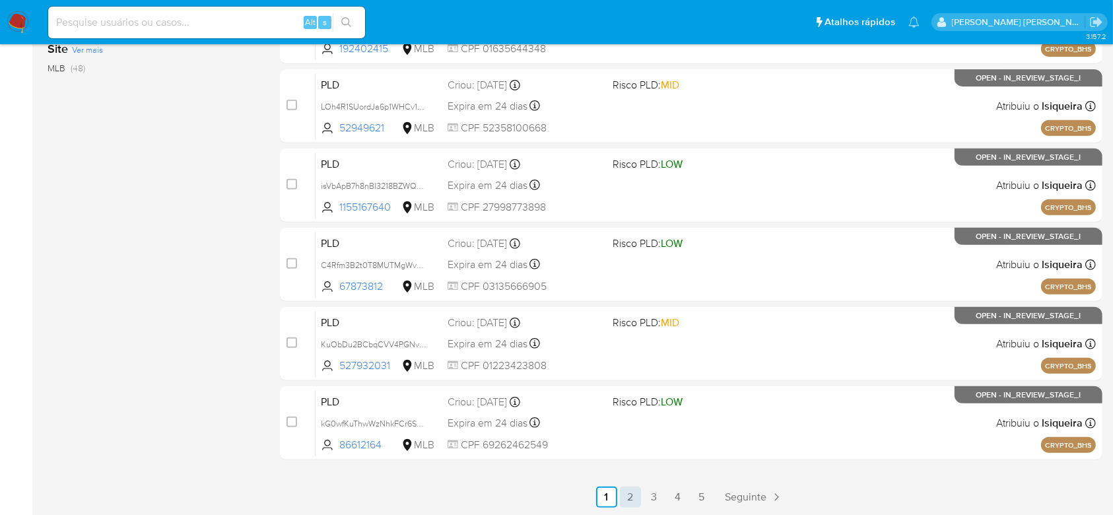
click at [634, 492] on link "2" at bounding box center [630, 496] width 21 height 21
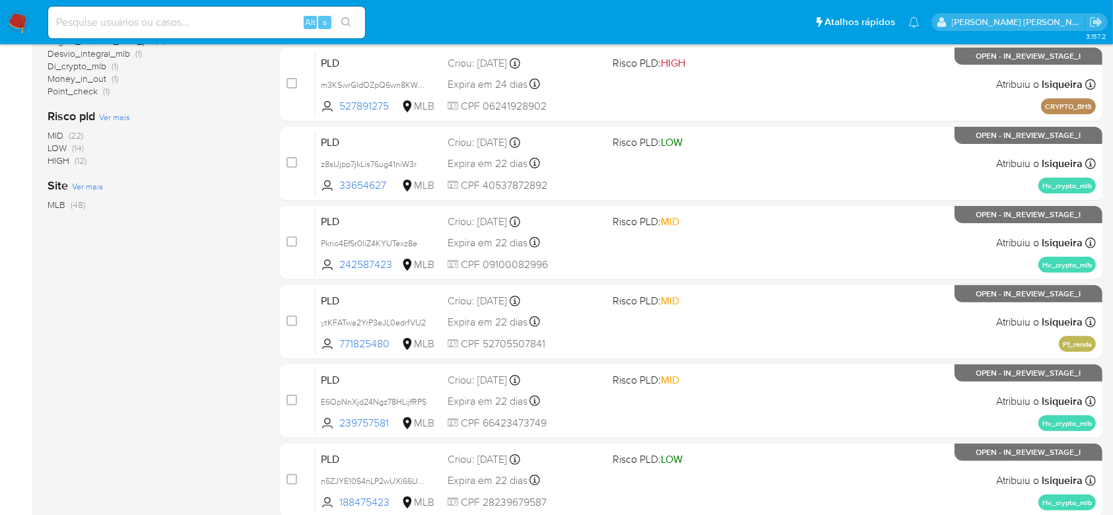
scroll to position [440, 0]
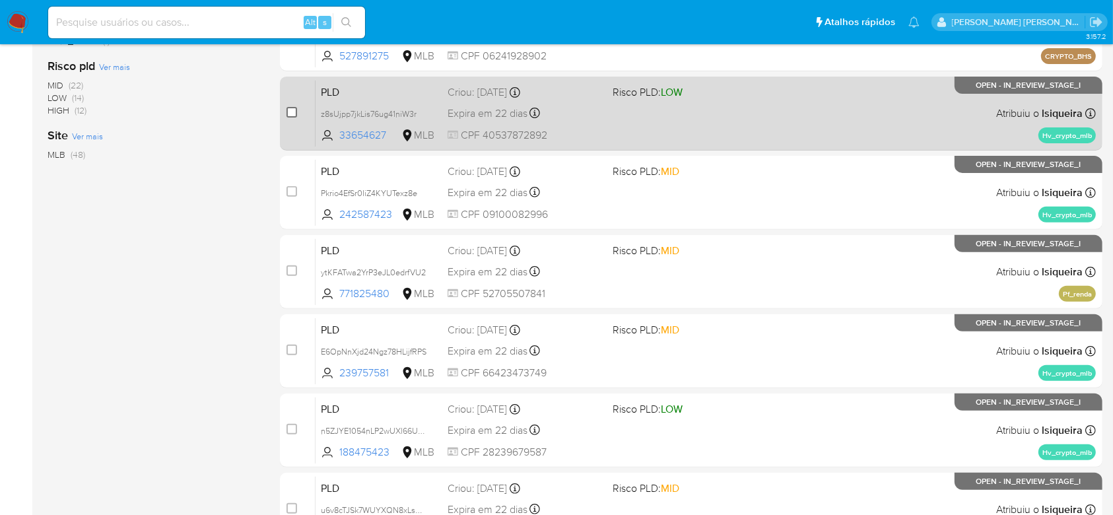
click at [294, 107] on input "checkbox" at bounding box center [291, 112] width 11 height 11
checkbox input "true"
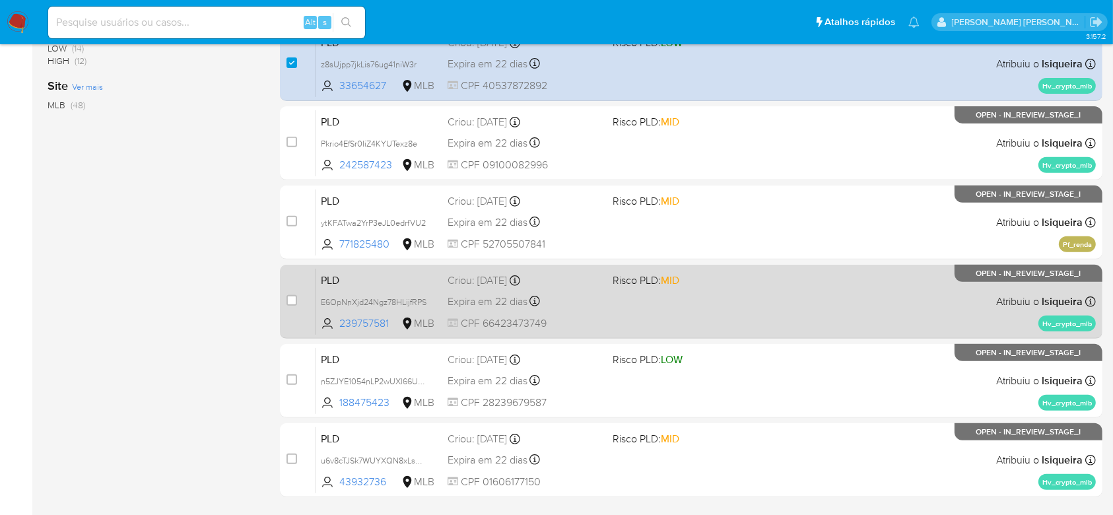
scroll to position [526, 0]
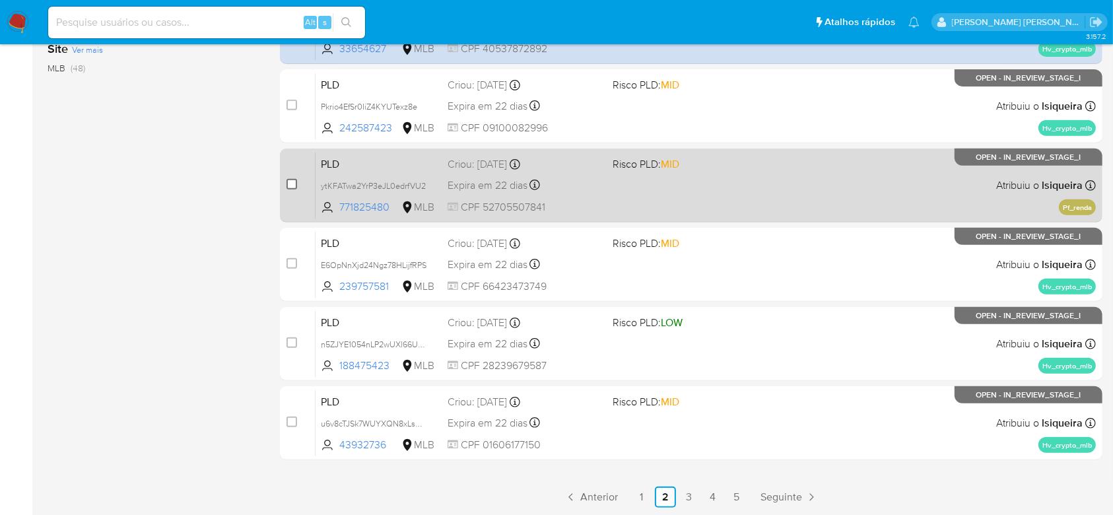
click at [296, 181] on input "checkbox" at bounding box center [291, 184] width 11 height 11
checkbox input "true"
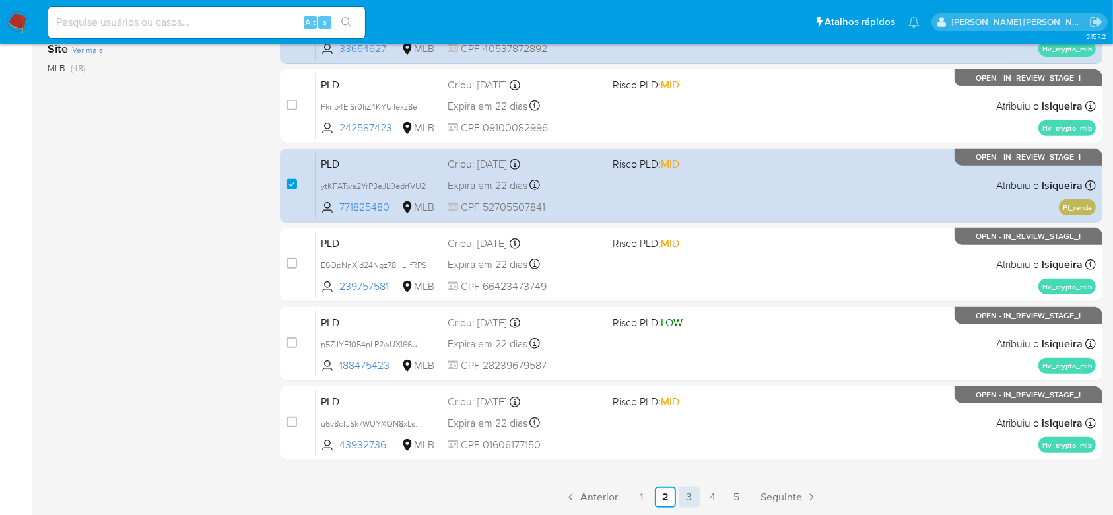
click at [692, 497] on link "3" at bounding box center [688, 496] width 21 height 21
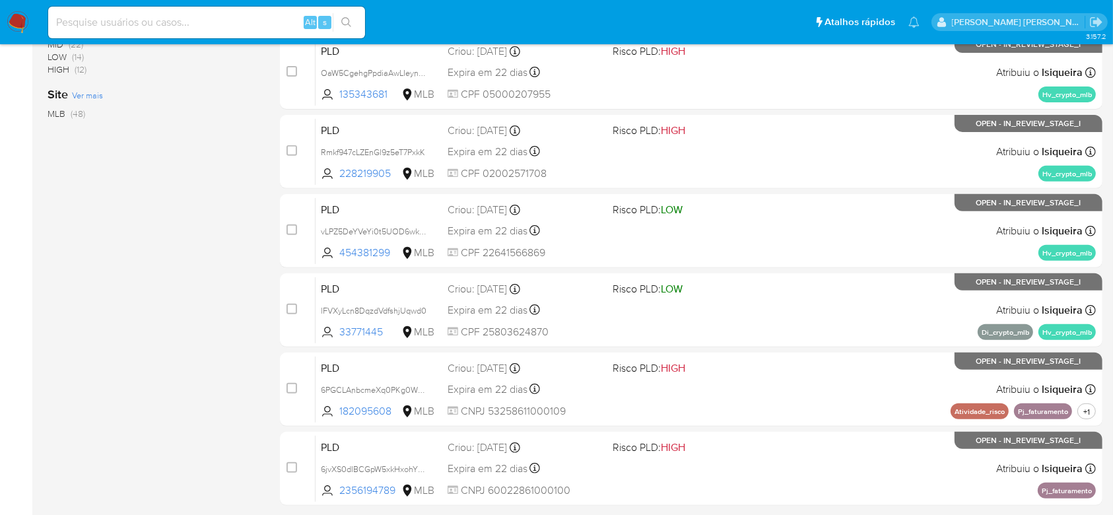
scroll to position [526, 0]
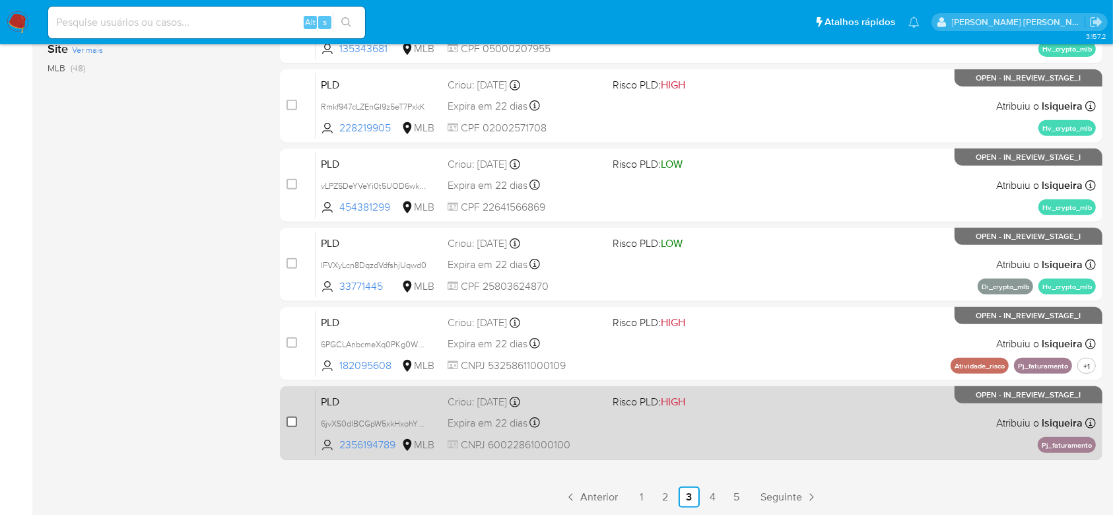
click at [290, 420] on input "checkbox" at bounding box center [291, 421] width 11 height 11
checkbox input "true"
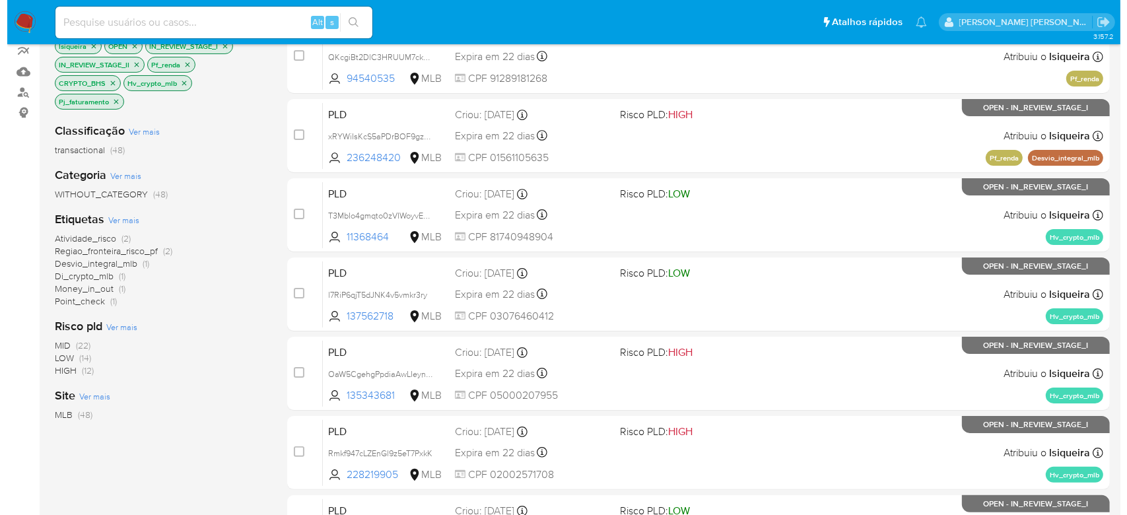
scroll to position [0, 0]
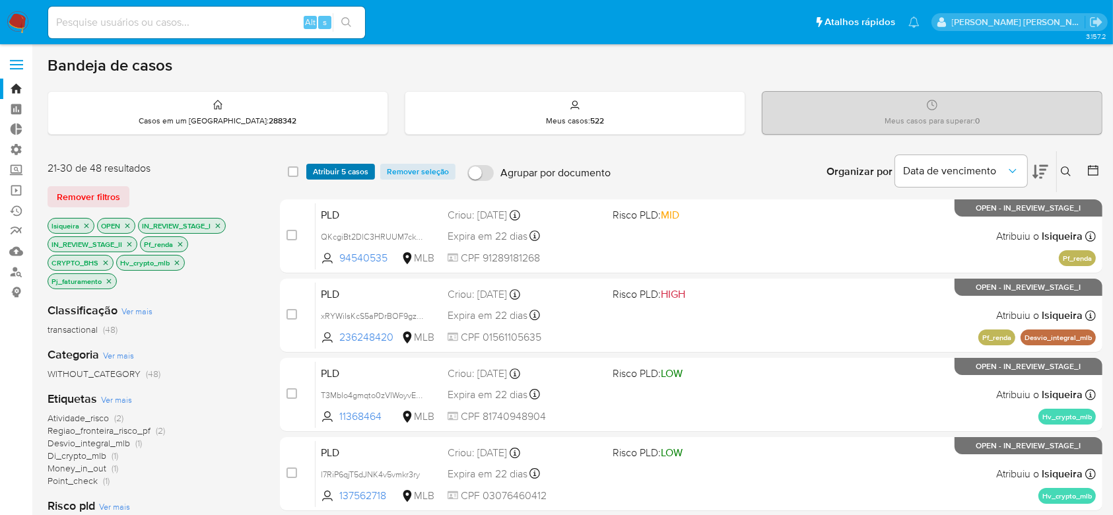
click at [356, 172] on span "Atribuir 5 casos" at bounding box center [340, 171] width 55 height 13
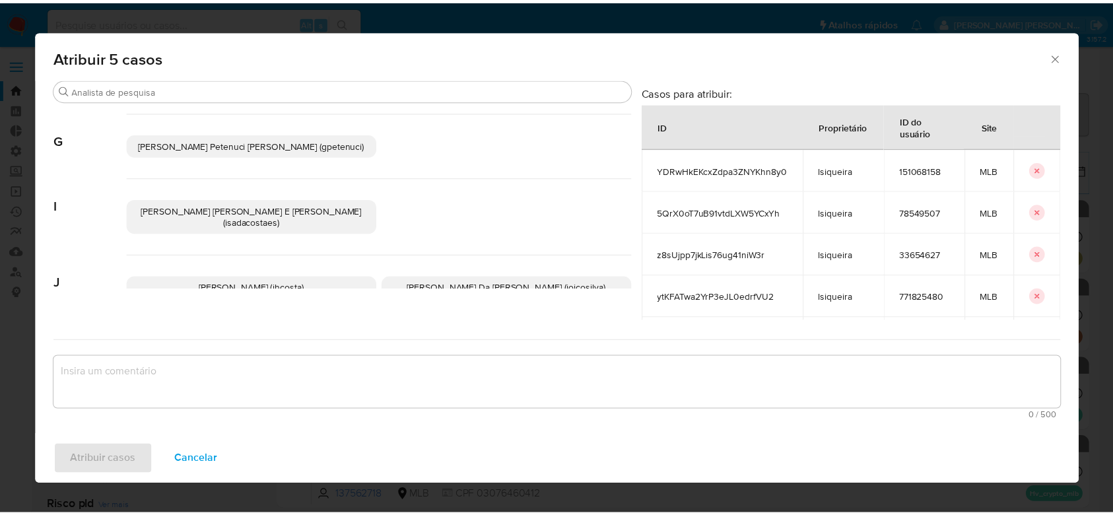
scroll to position [512, 0]
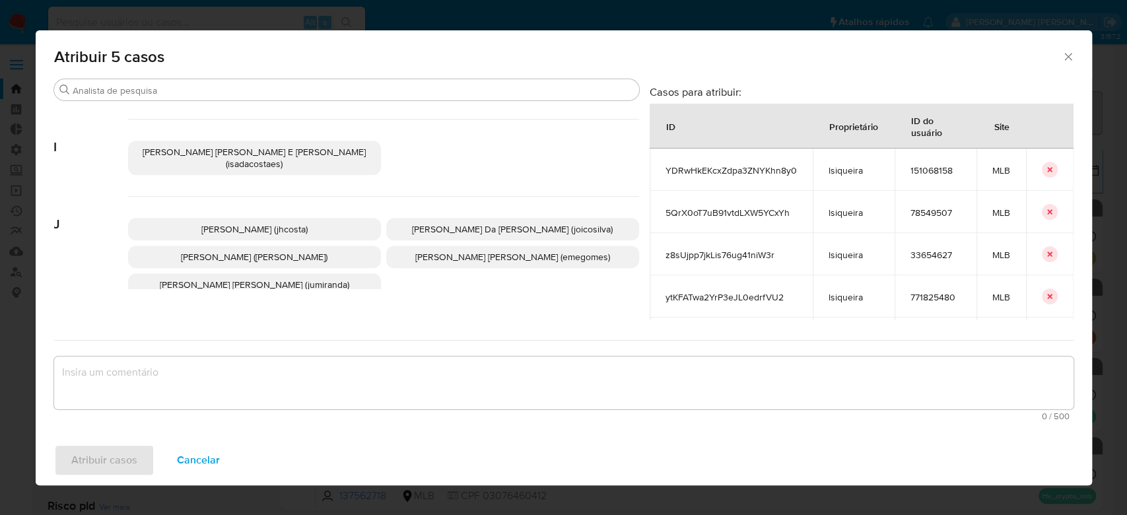
click at [302, 256] on span "Jonathan Hideki Shikay (jshikay)" at bounding box center [254, 256] width 147 height 13
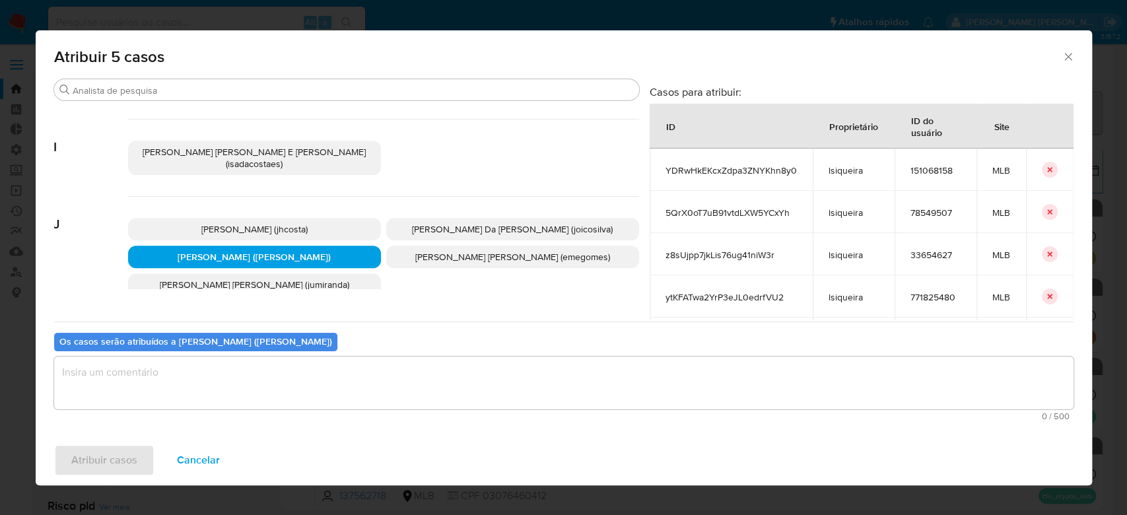
click at [302, 383] on textarea "assign-modal" at bounding box center [563, 382] width 1019 height 53
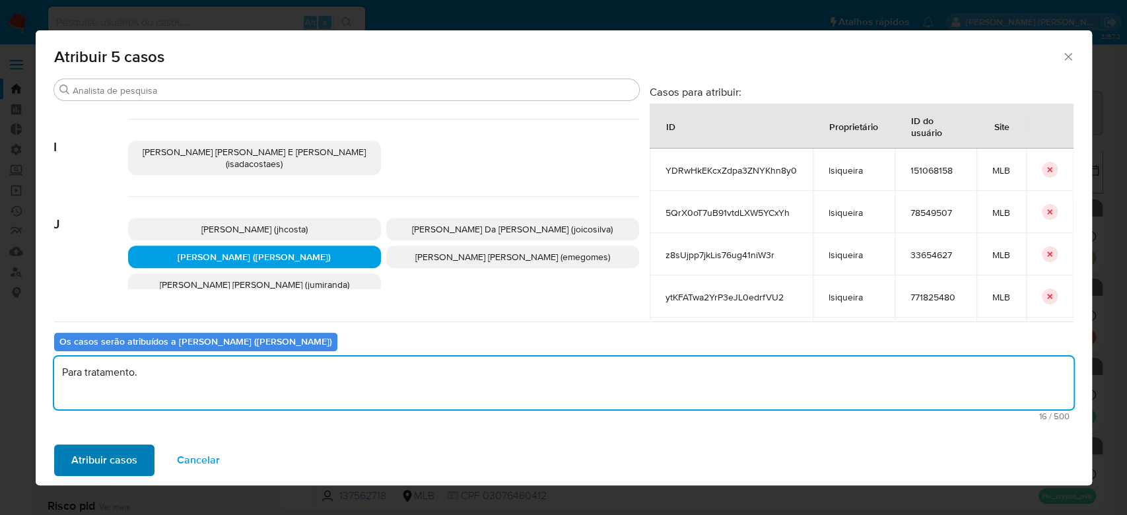
type textarea "Para tratamento."
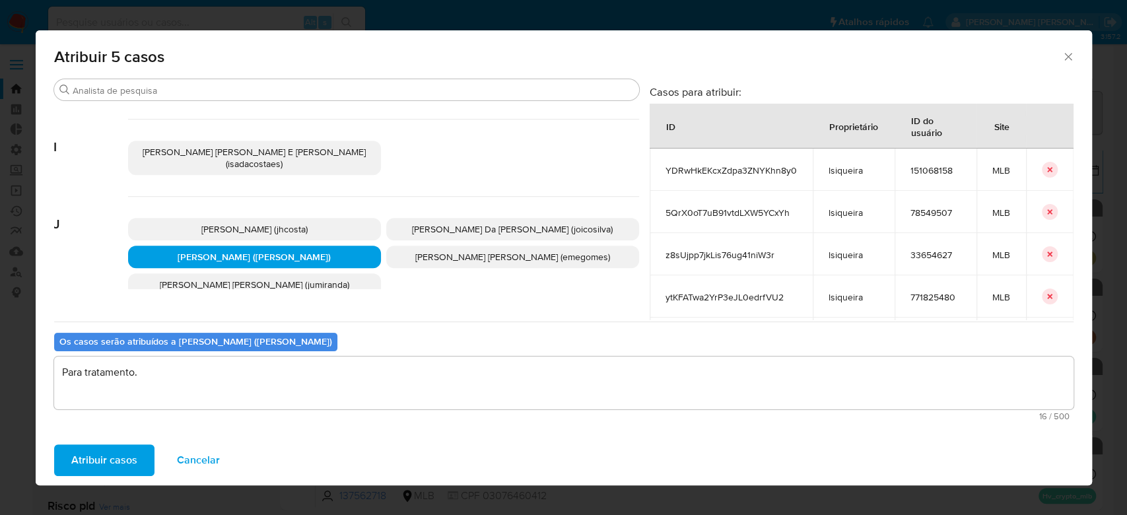
click at [87, 455] on span "Atribuir casos" at bounding box center [104, 460] width 66 height 29
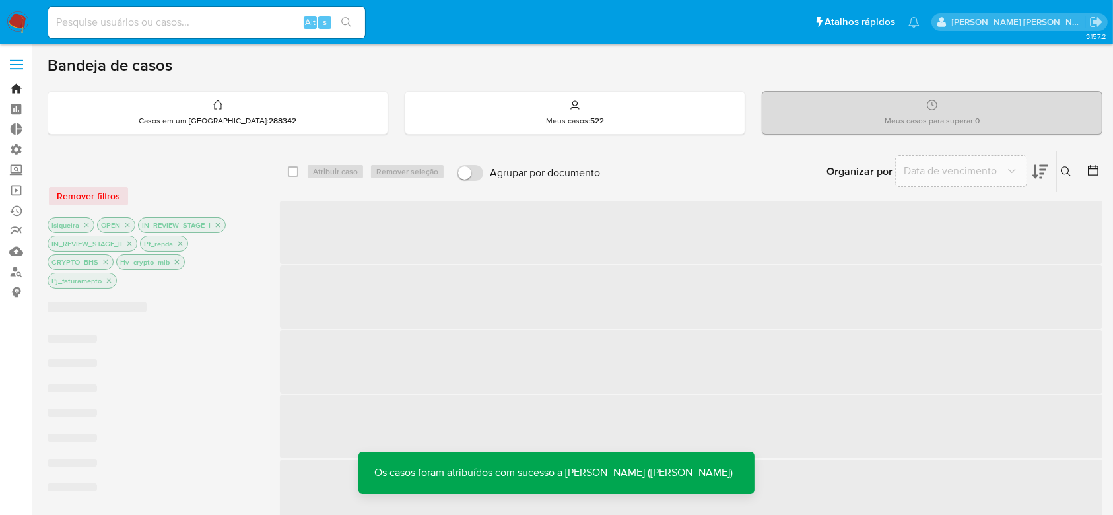
click at [11, 93] on link "Bandeja" at bounding box center [78, 89] width 157 height 20
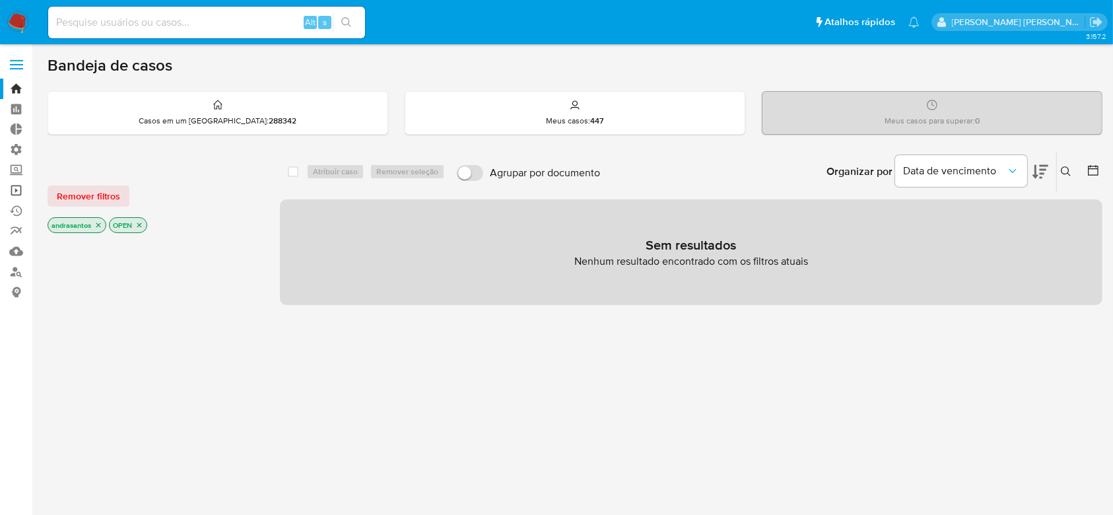
click at [17, 197] on link "Operações em massa" at bounding box center [78, 190] width 157 height 20
